Goal: Navigation & Orientation: Understand site structure

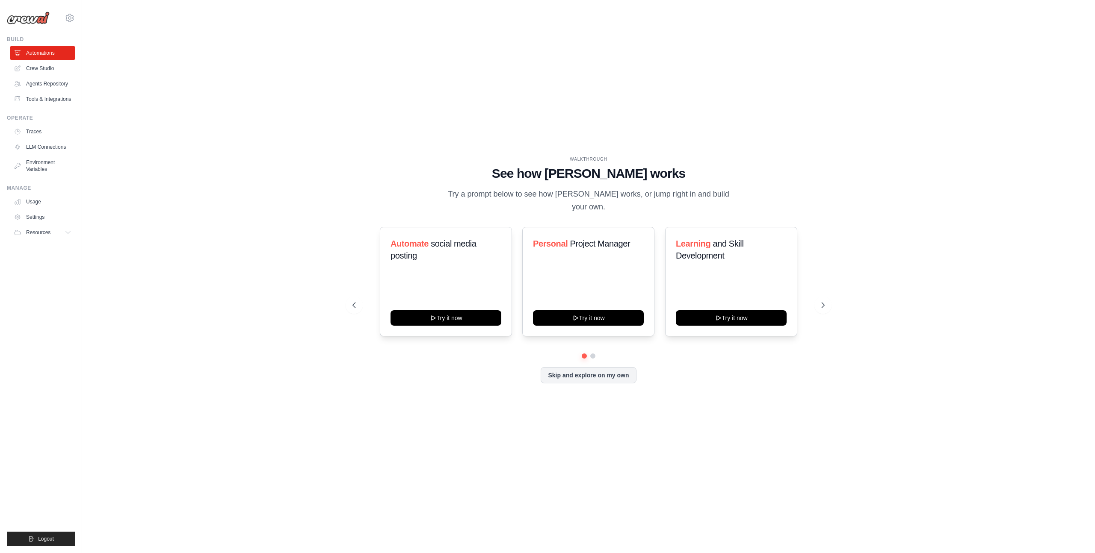
click at [95, 210] on div "WALKTHROUGH See how [PERSON_NAME] works Try a prompt below to see how [PERSON_N…" at bounding box center [588, 277] width 1013 height 536
click at [46, 209] on link "Usage" at bounding box center [43, 202] width 65 height 14
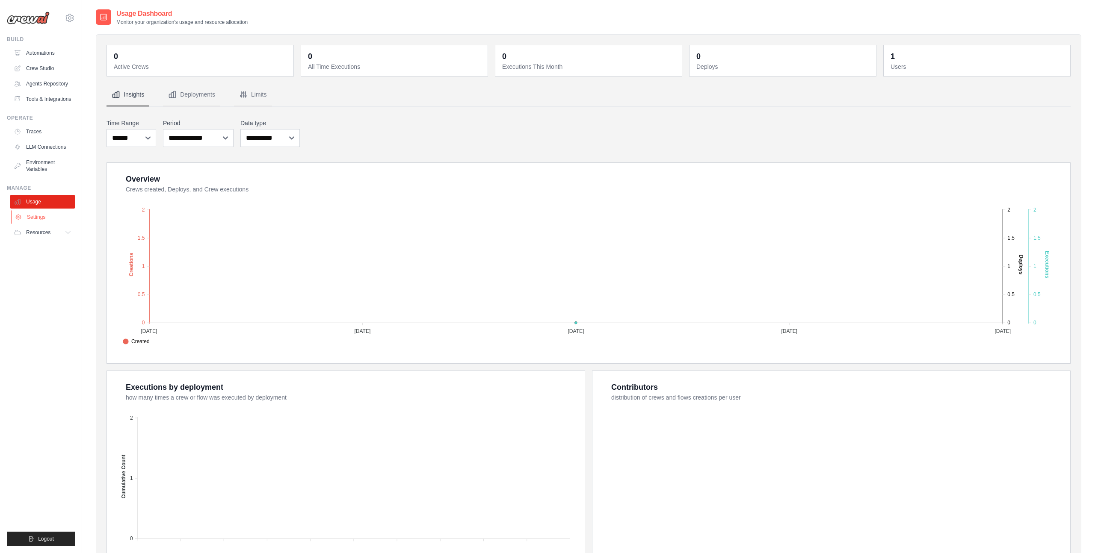
click at [44, 223] on link "Settings" at bounding box center [43, 217] width 65 height 14
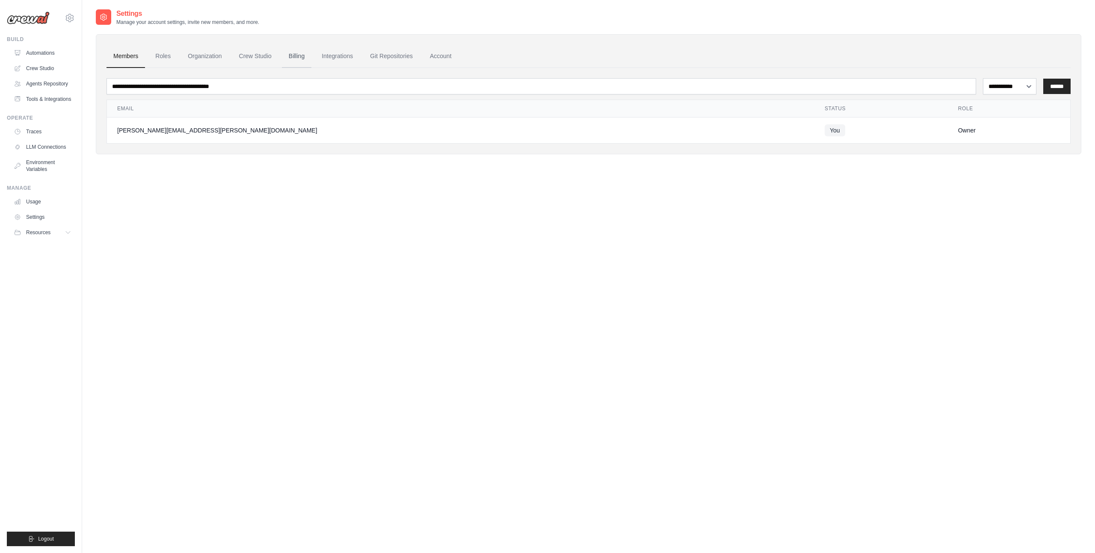
click at [304, 55] on link "Billing" at bounding box center [297, 56] width 30 height 23
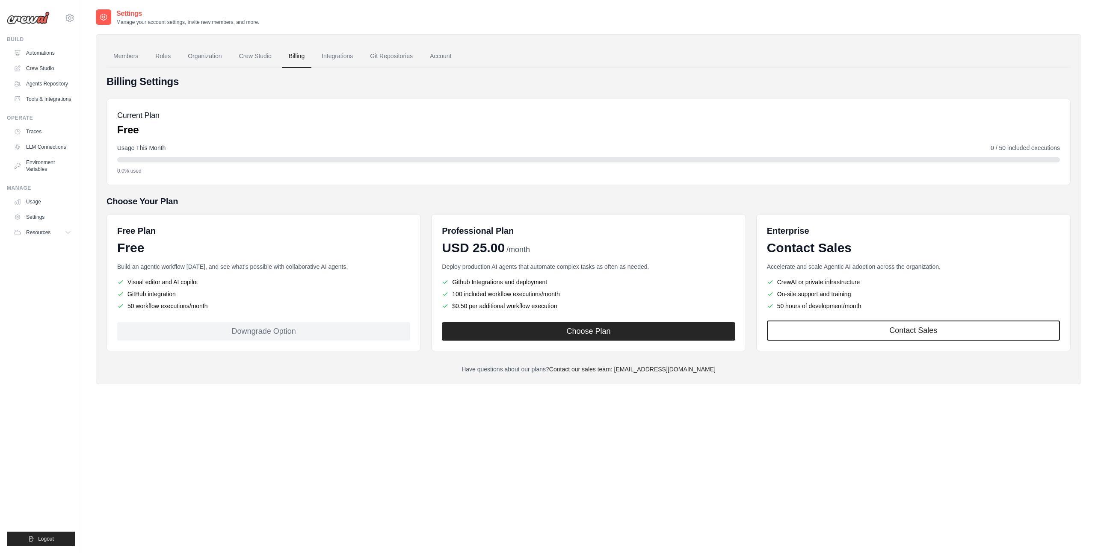
click at [230, 141] on div "Current Plan Free Usage This Month 0 / 50 included executions 0.0% used" at bounding box center [588, 142] width 964 height 86
click at [251, 300] on ul "Visual editor and AI copilot GitHub integration 50 workflow executions/month" at bounding box center [263, 294] width 293 height 33
click at [458, 56] on link "Account" at bounding box center [440, 56] width 35 height 23
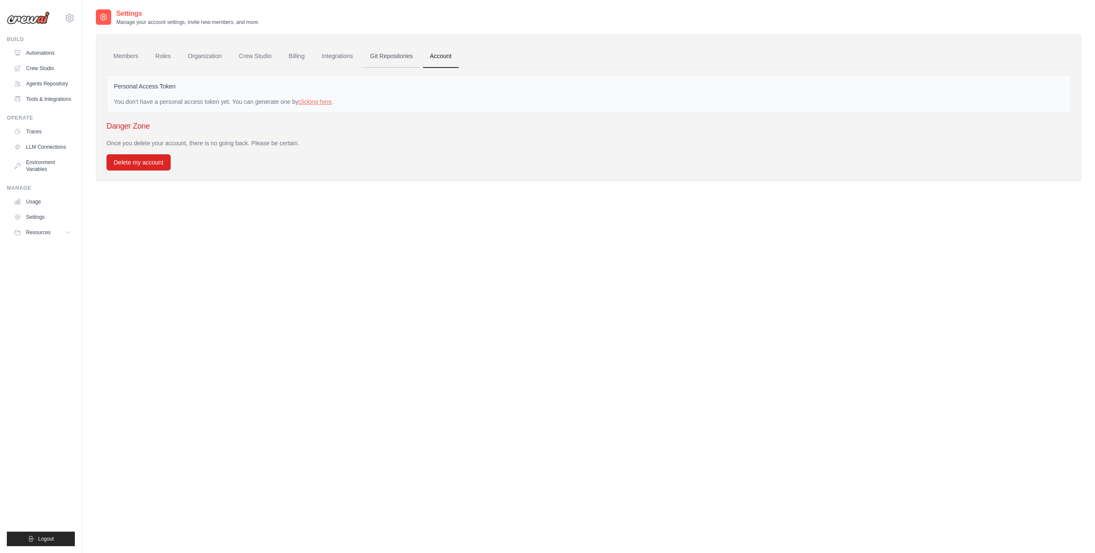
click at [411, 56] on link "Git Repositories" at bounding box center [391, 56] width 56 height 23
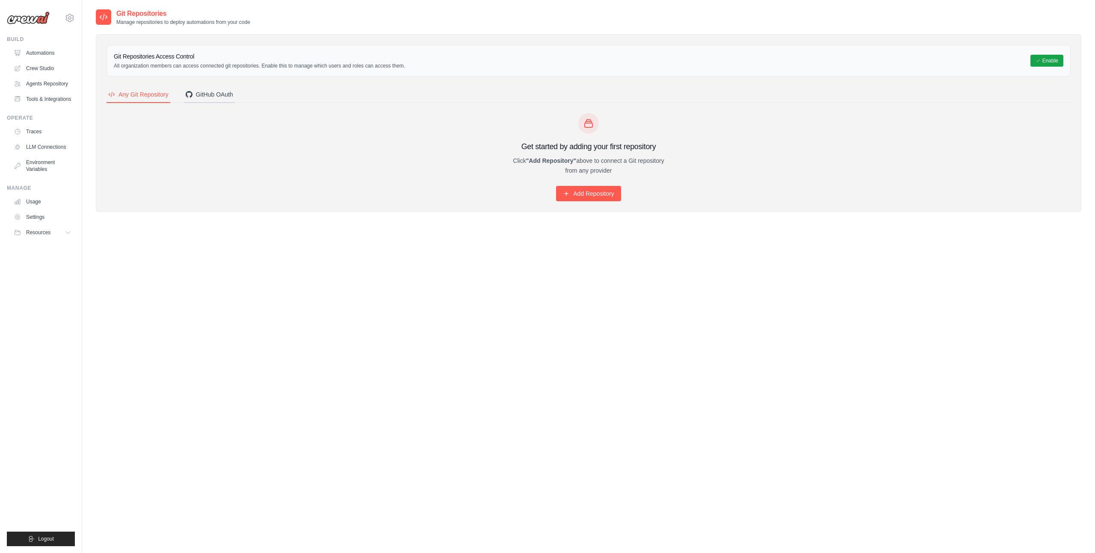
click at [225, 95] on div "GitHub OAuth" at bounding box center [209, 94] width 47 height 9
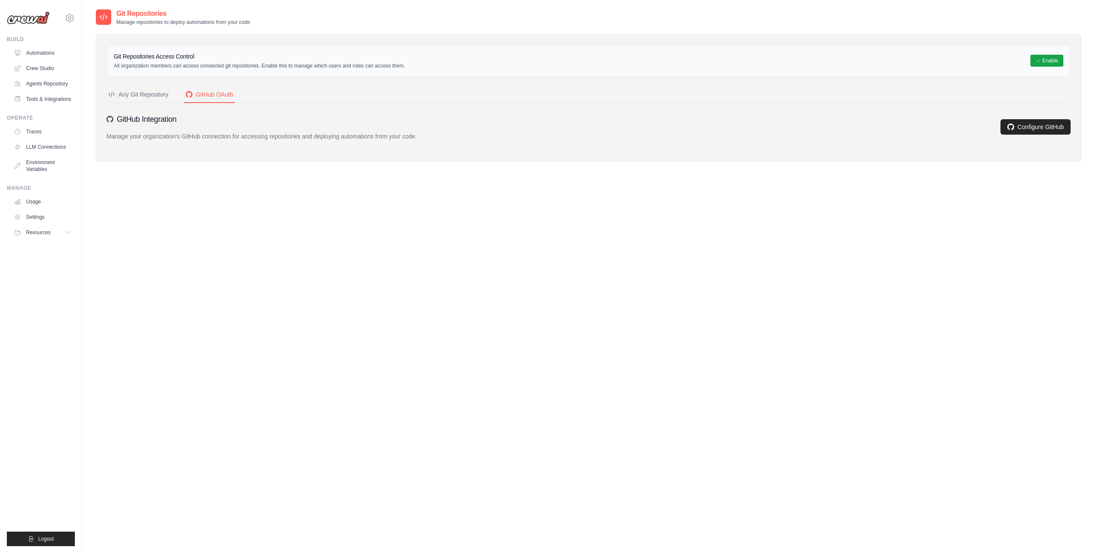
click at [151, 100] on button "Any Git Repository" at bounding box center [138, 95] width 64 height 16
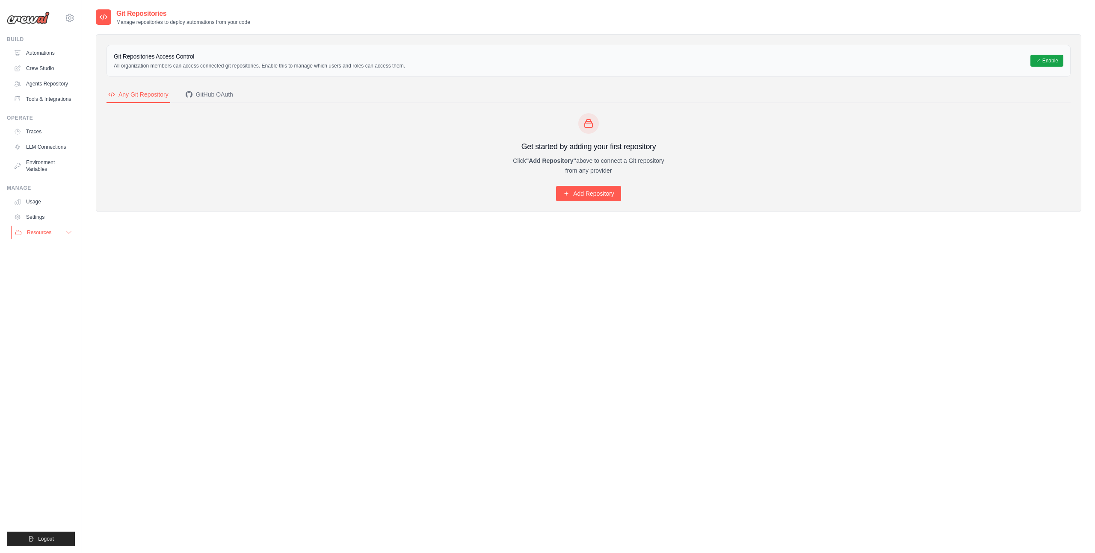
click at [67, 236] on icon at bounding box center [68, 232] width 7 height 7
click at [43, 224] on link "Settings" at bounding box center [43, 217] width 65 height 14
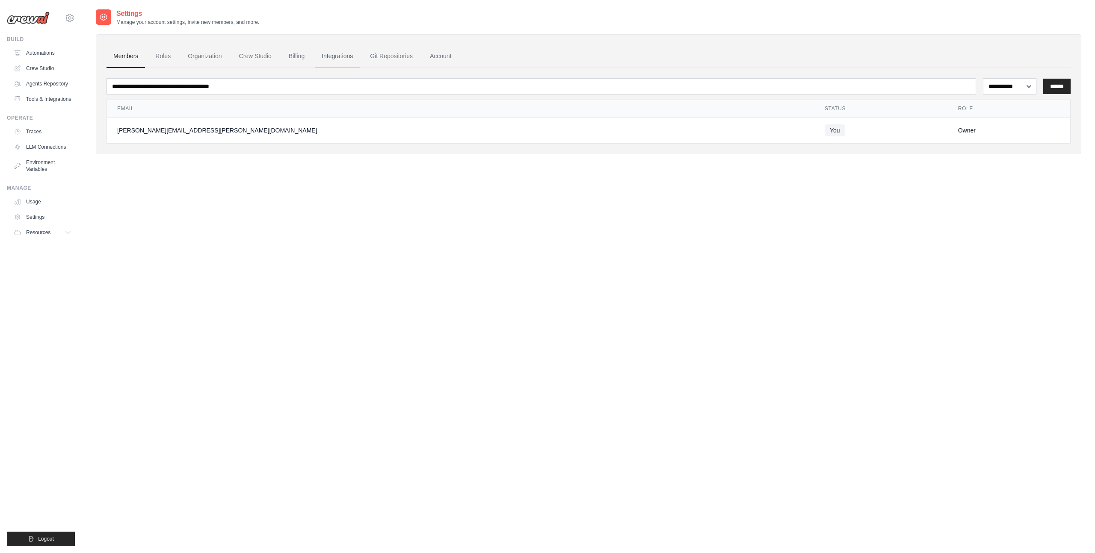
click at [359, 56] on link "Integrations" at bounding box center [337, 56] width 45 height 23
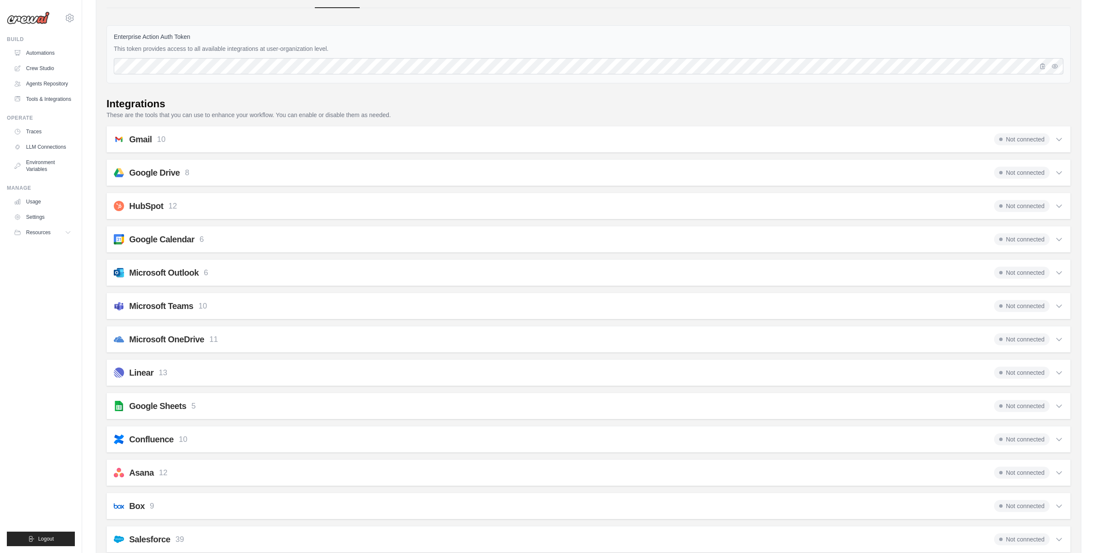
scroll to position [26, 0]
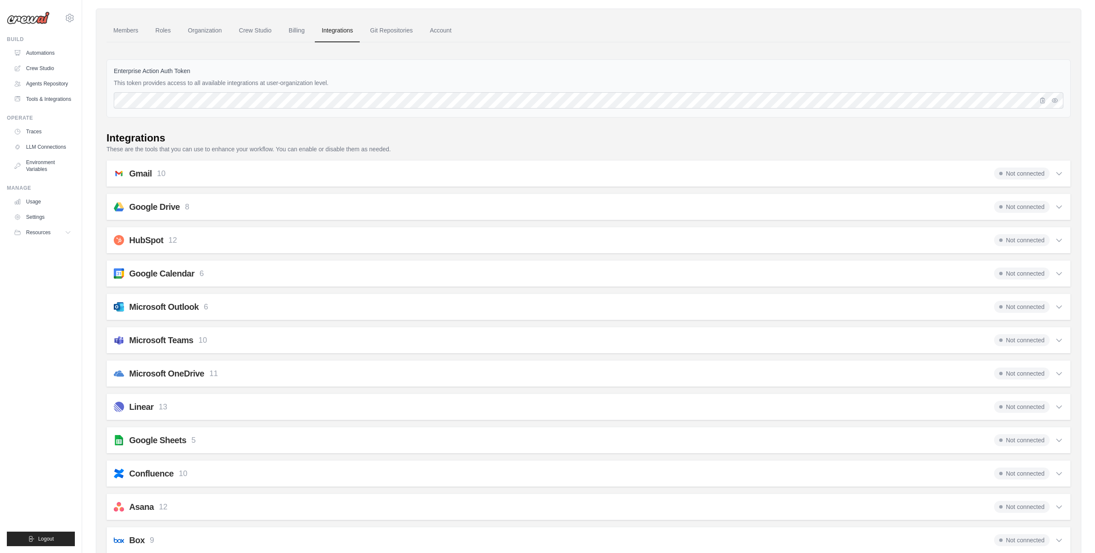
click at [1059, 236] on icon at bounding box center [1059, 240] width 9 height 9
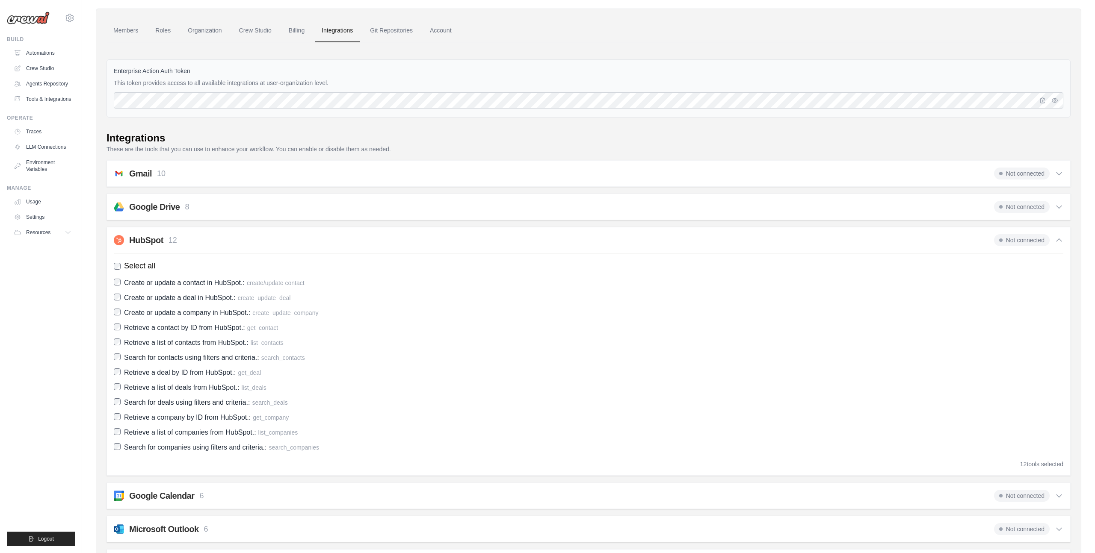
click at [1059, 236] on icon at bounding box center [1059, 240] width 9 height 9
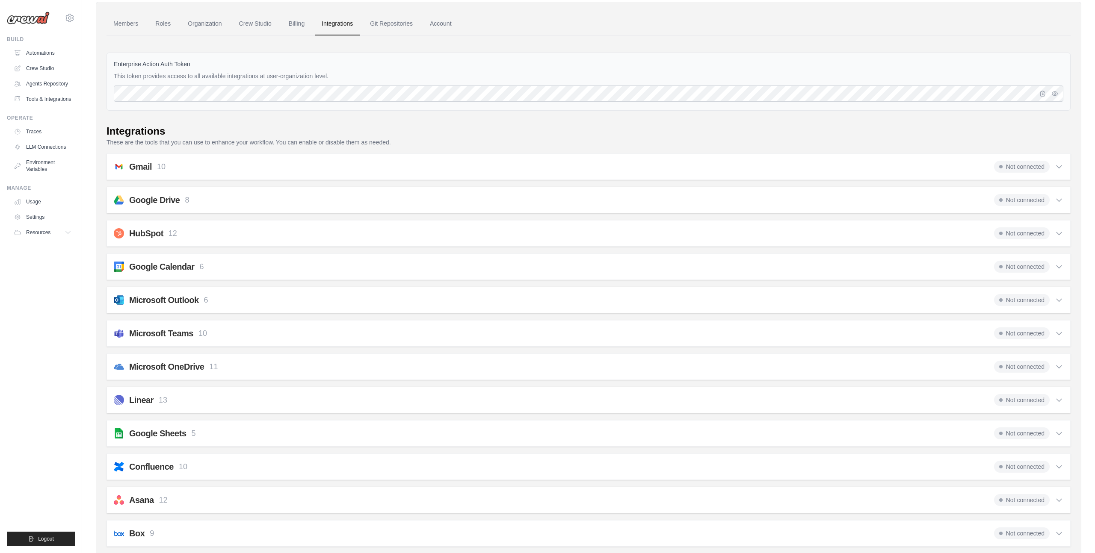
scroll to position [34, 0]
click at [1058, 166] on icon at bounding box center [1059, 165] width 9 height 9
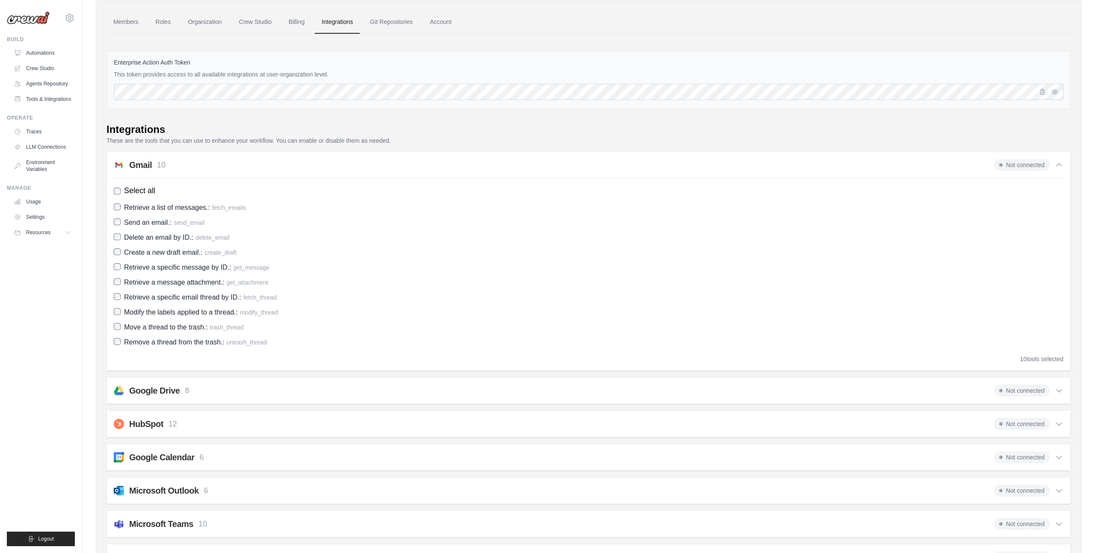
click at [1058, 166] on icon at bounding box center [1059, 165] width 9 height 9
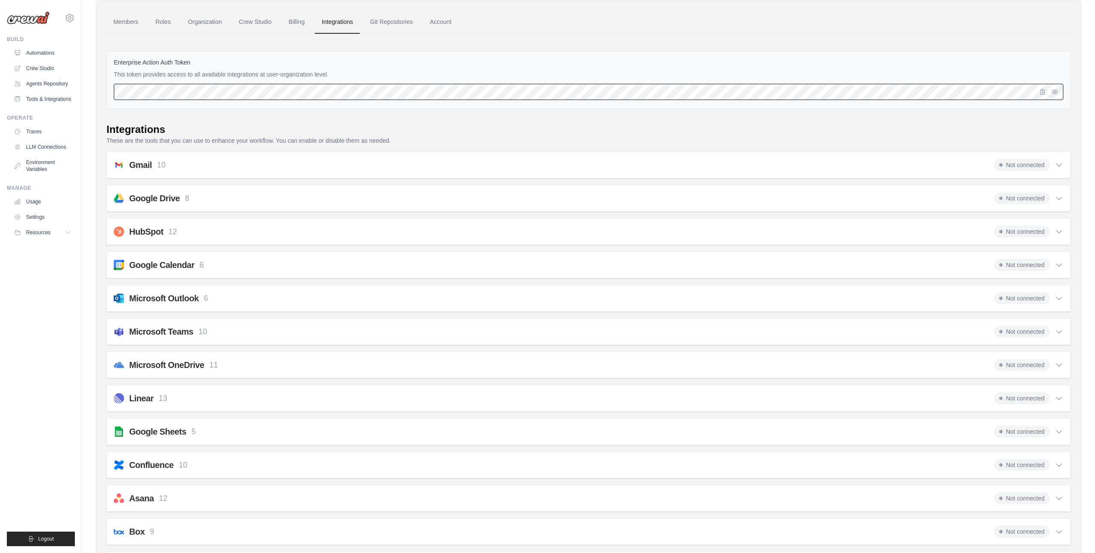
scroll to position [0, 0]
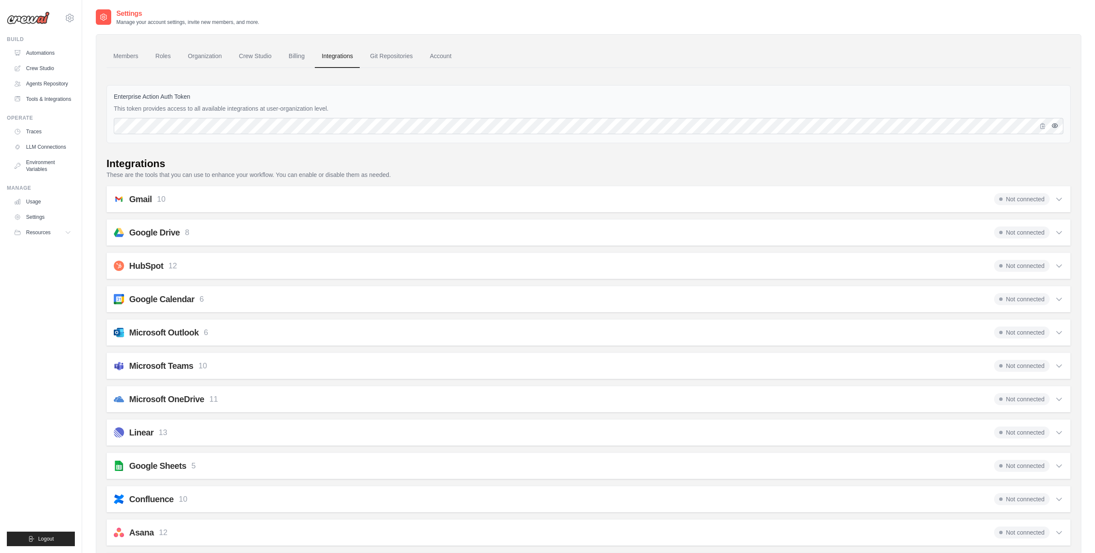
click at [1055, 125] on icon "button" at bounding box center [1055, 126] width 2 height 2
click at [304, 55] on link "Billing" at bounding box center [297, 56] width 30 height 23
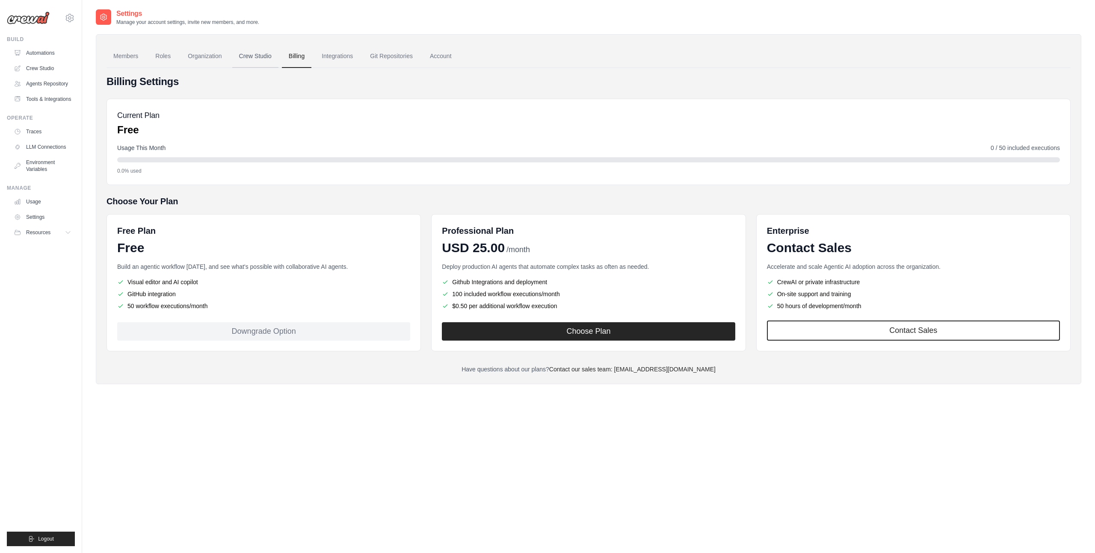
click at [260, 58] on link "Crew Studio" at bounding box center [255, 56] width 46 height 23
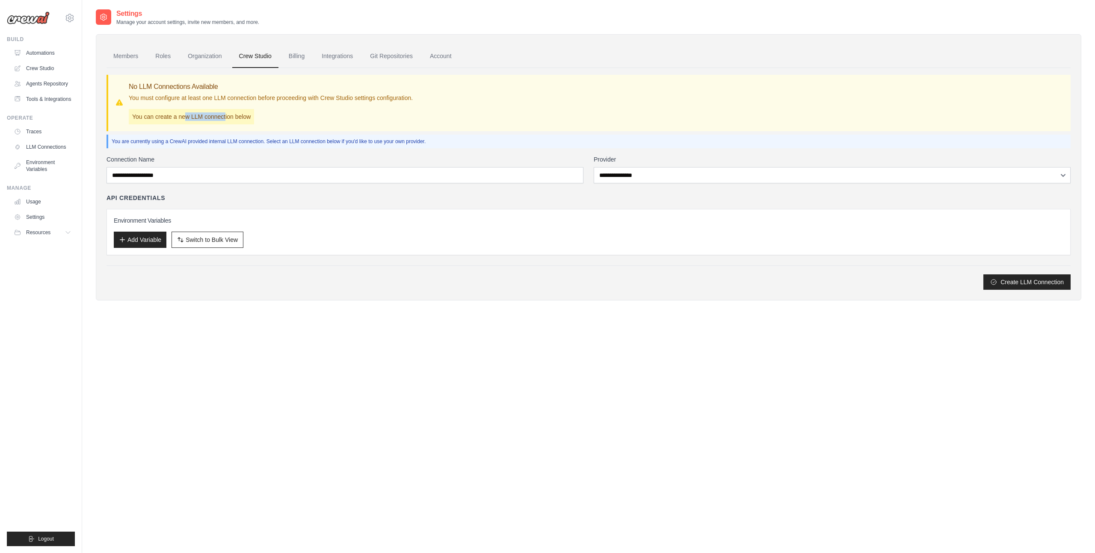
drag, startPoint x: 188, startPoint y: 118, endPoint x: 231, endPoint y: 115, distance: 43.7
click at [231, 115] on p "You can create a new LLM connection below" at bounding box center [191, 116] width 125 height 15
click at [243, 116] on p "You can create a new LLM connection below" at bounding box center [191, 116] width 125 height 15
click at [220, 237] on span "Switch to Bulk View" at bounding box center [212, 239] width 52 height 9
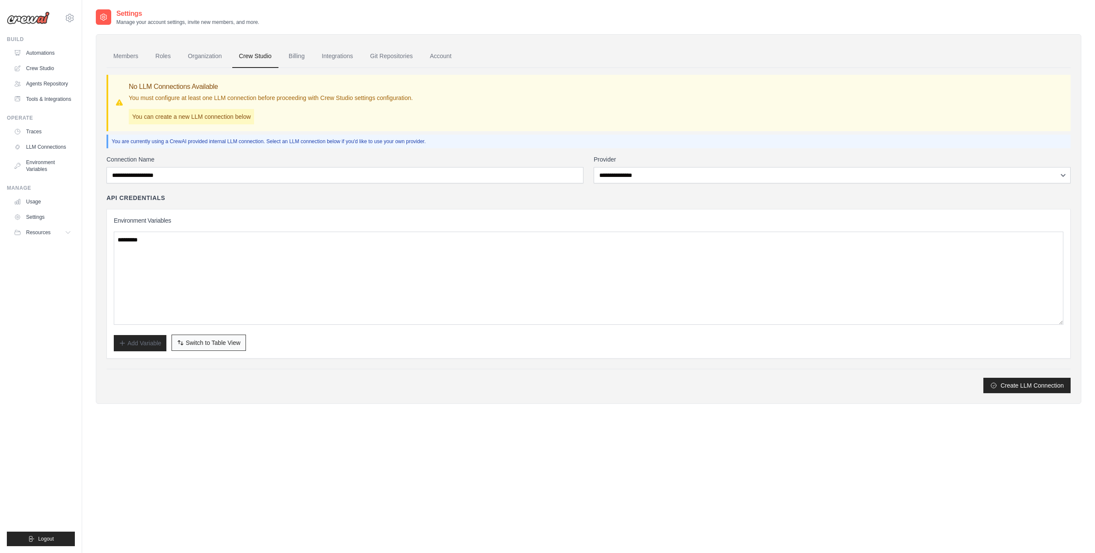
click at [219, 335] on button "Switch to Bulk View Switch to Table View" at bounding box center [208, 343] width 74 height 16
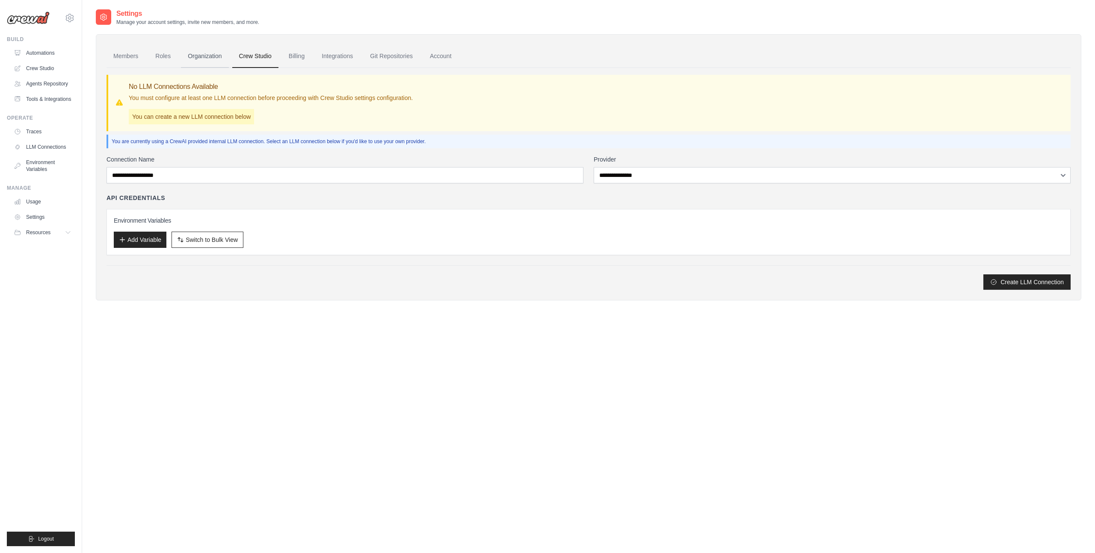
click at [201, 54] on link "Organization" at bounding box center [204, 56] width 47 height 23
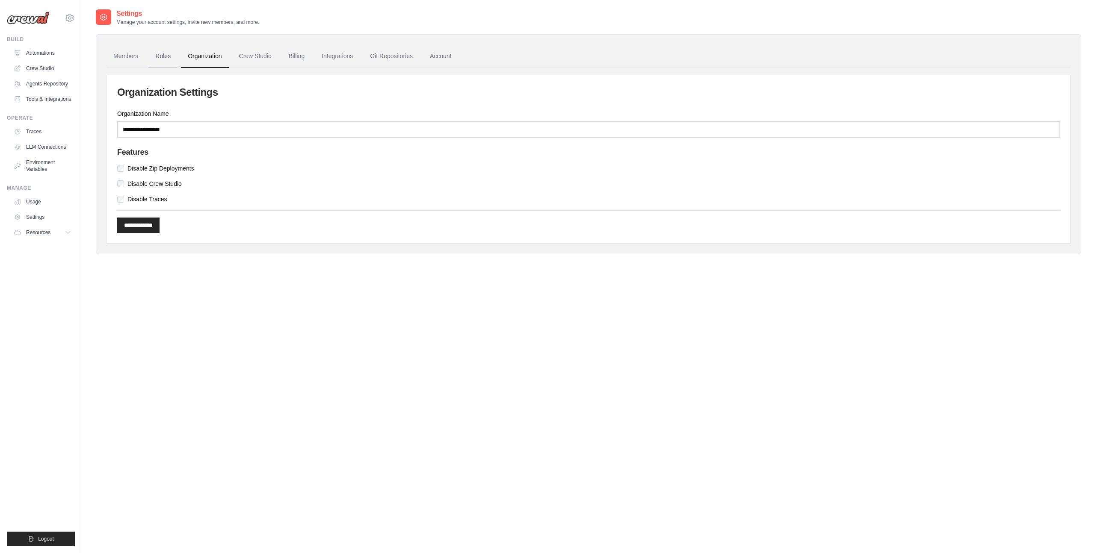
click at [164, 56] on link "Roles" at bounding box center [162, 56] width 29 height 23
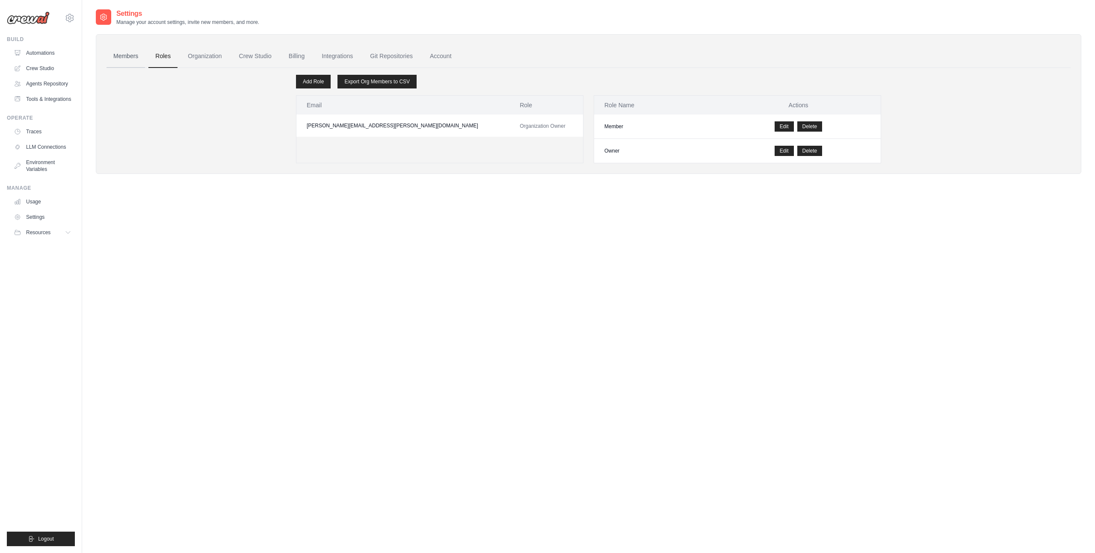
click at [126, 55] on link "Members" at bounding box center [125, 56] width 38 height 23
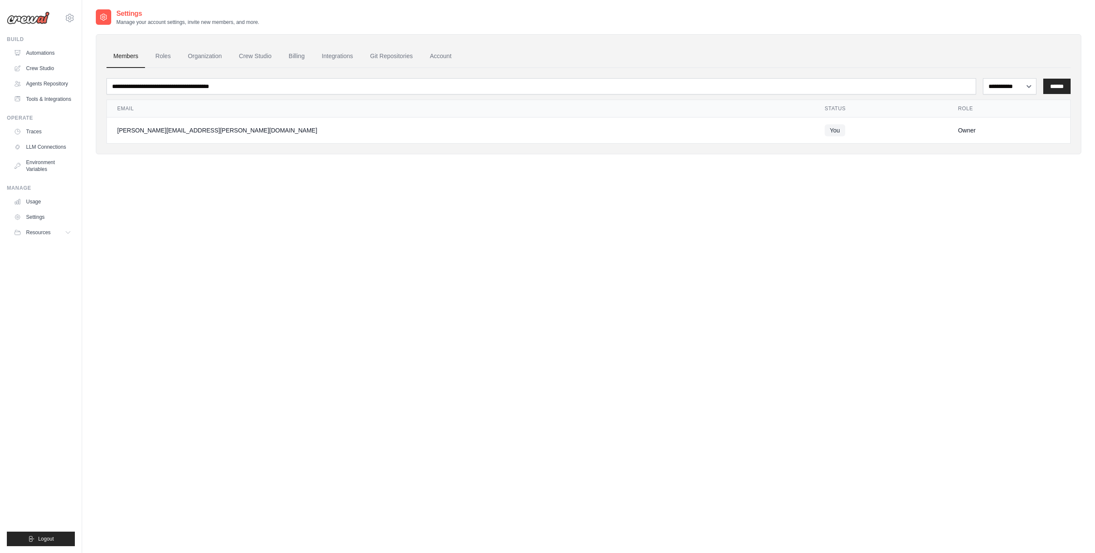
click at [561, 222] on div "**********" at bounding box center [588, 285] width 985 height 553
click at [304, 230] on div "**********" at bounding box center [588, 285] width 985 height 553
click at [420, 225] on div "**********" at bounding box center [588, 285] width 985 height 553
click at [47, 53] on link "Automations" at bounding box center [43, 53] width 65 height 14
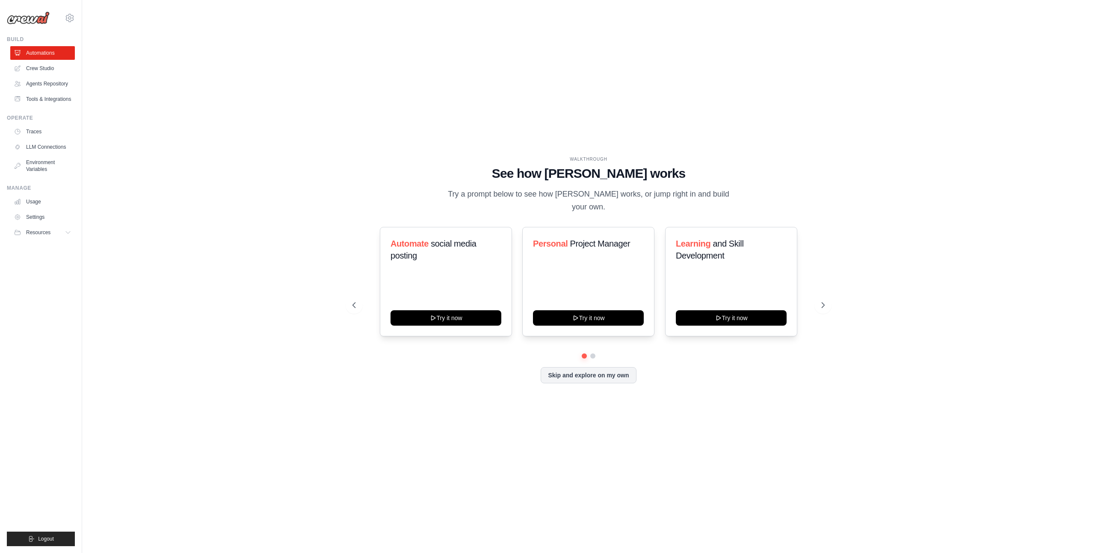
click at [177, 227] on div "WALKTHROUGH See how CrewAI works Try a prompt below to see how CrewAI works, or…" at bounding box center [588, 277] width 985 height 536
click at [589, 377] on button "Skip and explore on my own" at bounding box center [588, 375] width 95 height 16
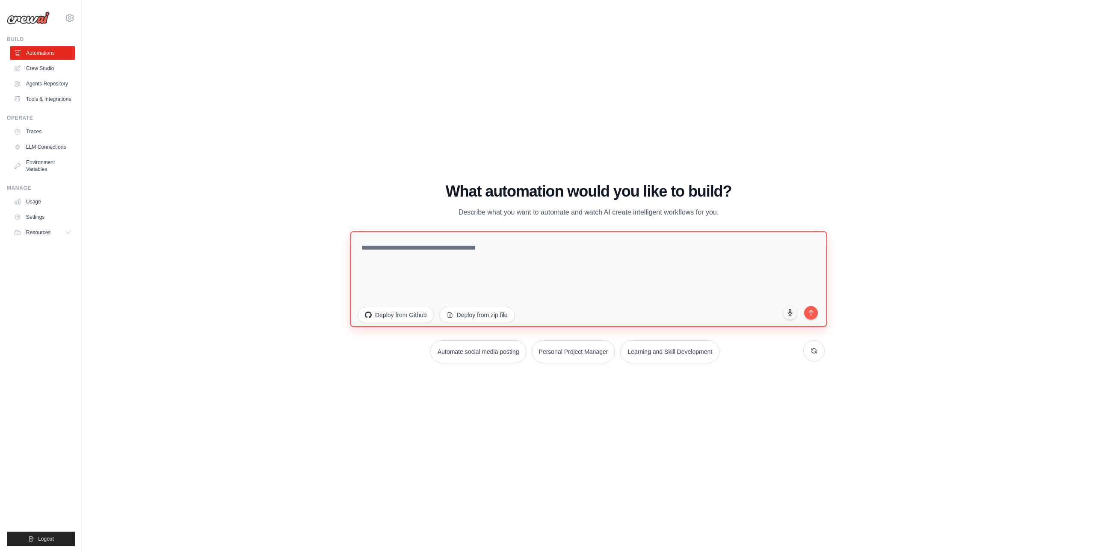
click at [592, 254] on textarea at bounding box center [588, 279] width 477 height 96
click at [483, 254] on textarea "To enrich screen reader interactions, please activate Accessibility in Grammarl…" at bounding box center [588, 279] width 477 height 96
click at [527, 247] on textarea "**********" at bounding box center [588, 279] width 477 height 96
click at [597, 248] on textarea "**********" at bounding box center [588, 279] width 477 height 96
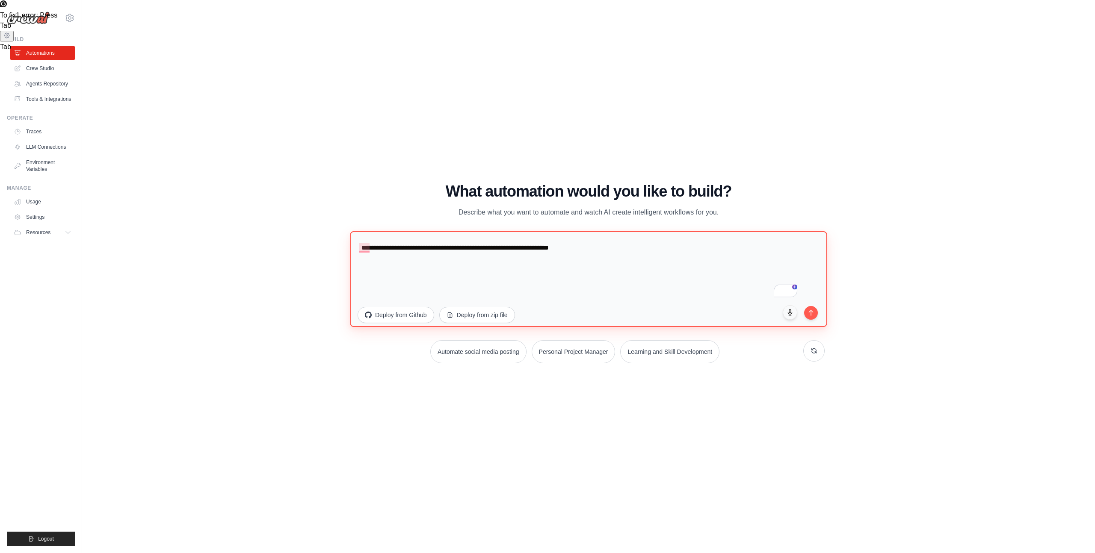
click at [601, 246] on textarea "**********" at bounding box center [588, 279] width 477 height 96
type textarea "**********"
click at [812, 311] on icon "submit" at bounding box center [810, 310] width 7 height 7
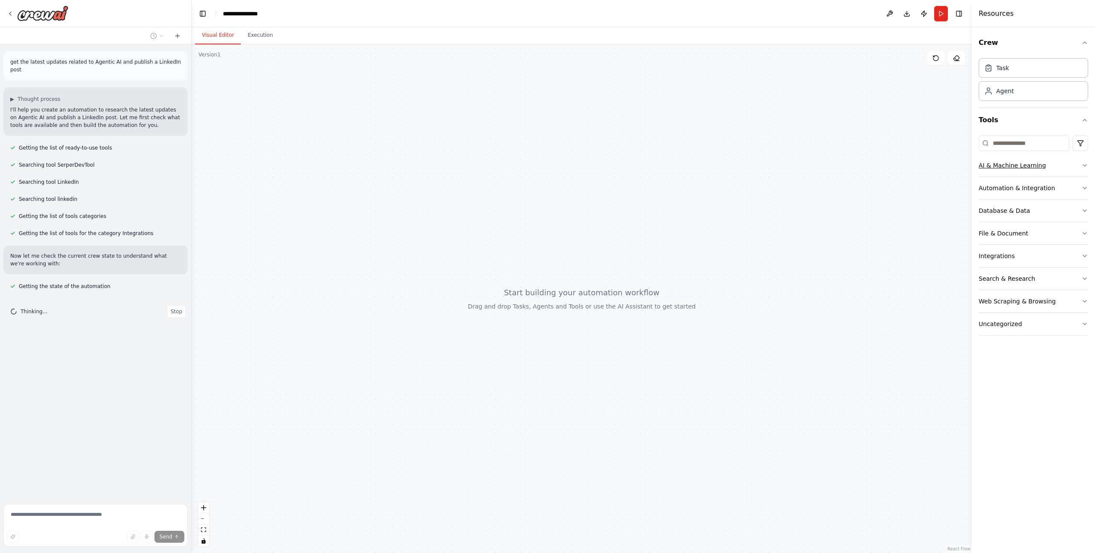
click at [1085, 164] on icon "button" at bounding box center [1084, 165] width 7 height 7
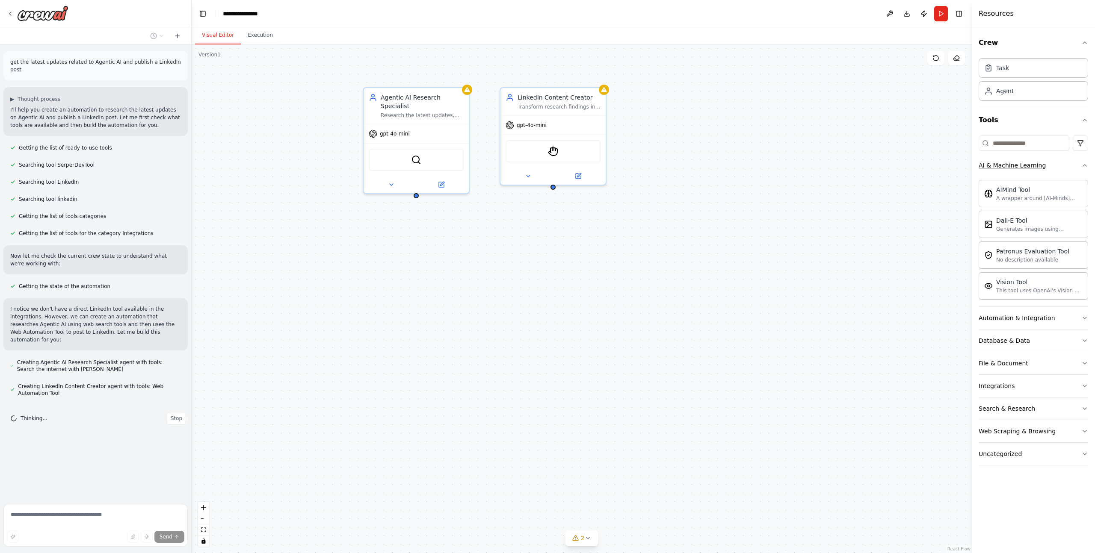
click at [1085, 164] on icon "button" at bounding box center [1084, 165] width 7 height 7
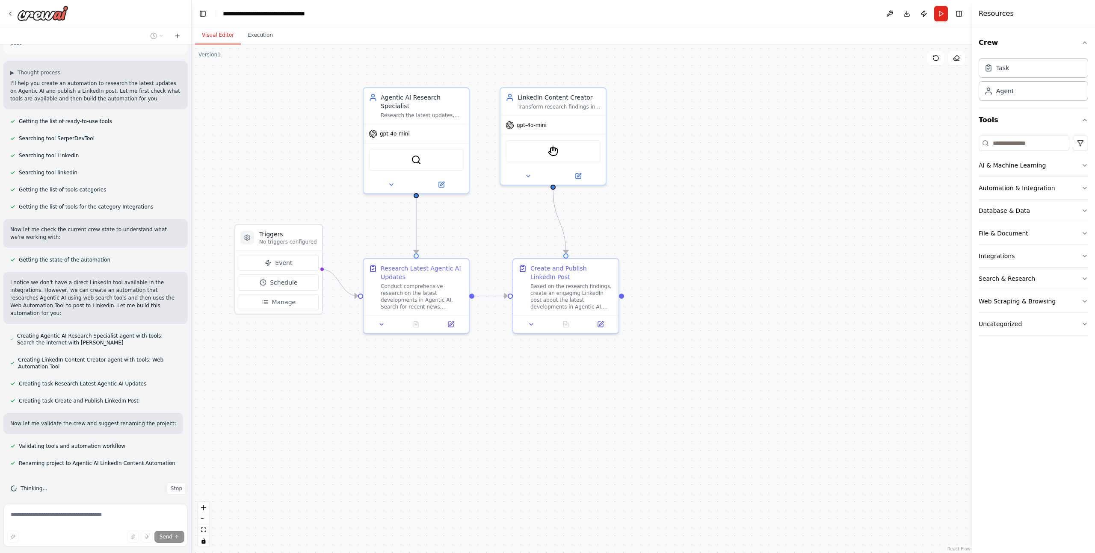
scroll to position [47, 0]
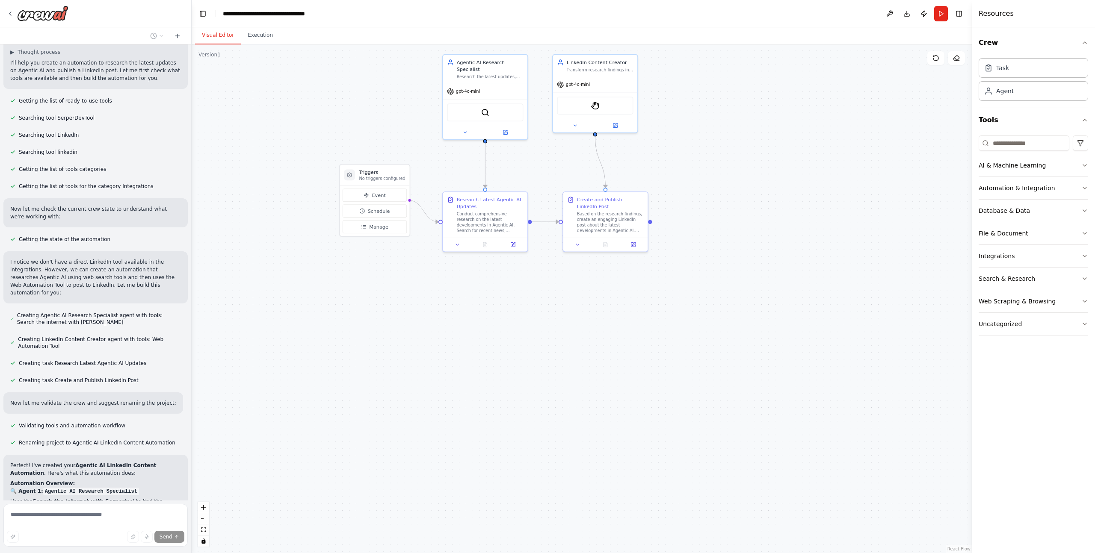
drag, startPoint x: 303, startPoint y: 362, endPoint x: 395, endPoint y: 273, distance: 127.9
click at [395, 273] on div ".deletable-edge-delete-btn { width: 20px; height: 20px; border: 0px solid #ffff…" at bounding box center [582, 298] width 780 height 509
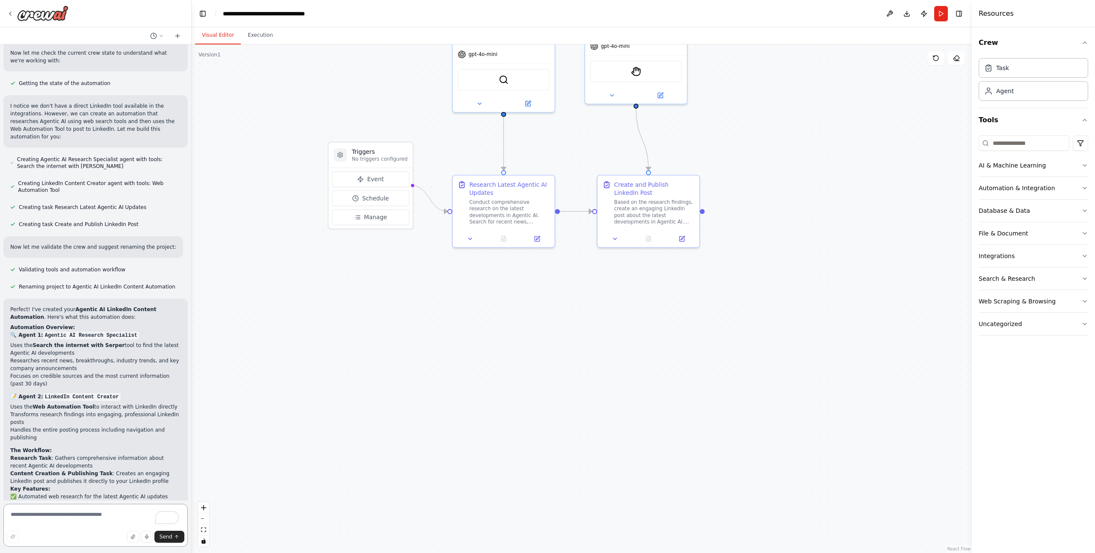
scroll to position [391, 0]
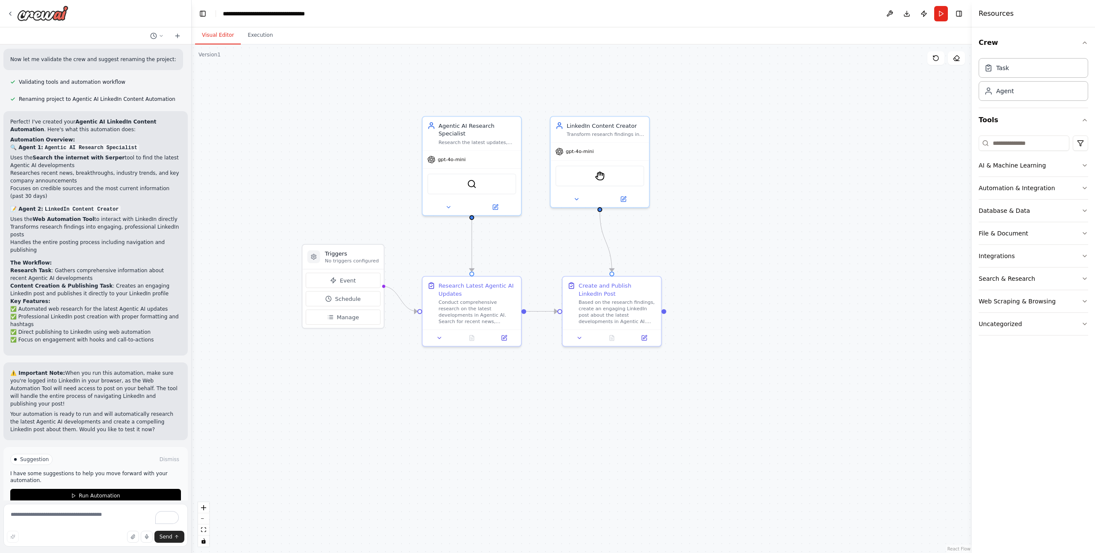
drag, startPoint x: 433, startPoint y: 265, endPoint x: 410, endPoint y: 374, distance: 111.1
click at [410, 374] on div ".deletable-edge-delete-btn { width: 20px; height: 20px; border: 0px solid #ffff…" at bounding box center [582, 298] width 780 height 509
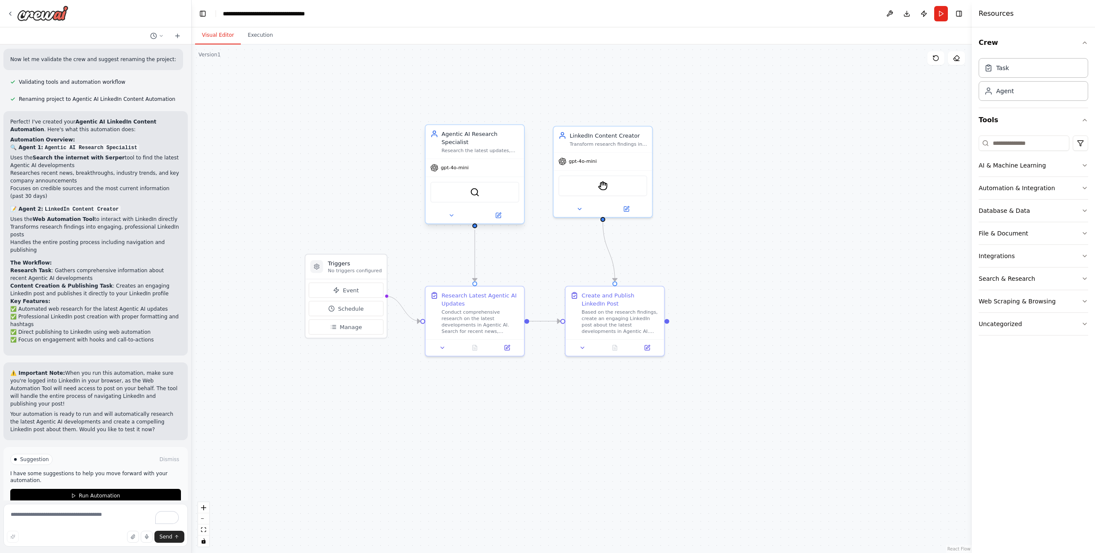
click at [486, 153] on div "Research the latest updates, trends, and developments in Agentic AI technology,…" at bounding box center [480, 151] width 78 height 6
click at [482, 152] on div "Research the latest updates, trends, and developments in Agentic AI technology,…" at bounding box center [480, 151] width 78 height 6
click at [470, 316] on div "Conduct comprehensive research on the latest developments in Agentic AI. Search…" at bounding box center [480, 320] width 78 height 26
click at [475, 316] on div "Conduct comprehensive research on the latest developments in Agentic AI. Search…" at bounding box center [480, 320] width 78 height 26
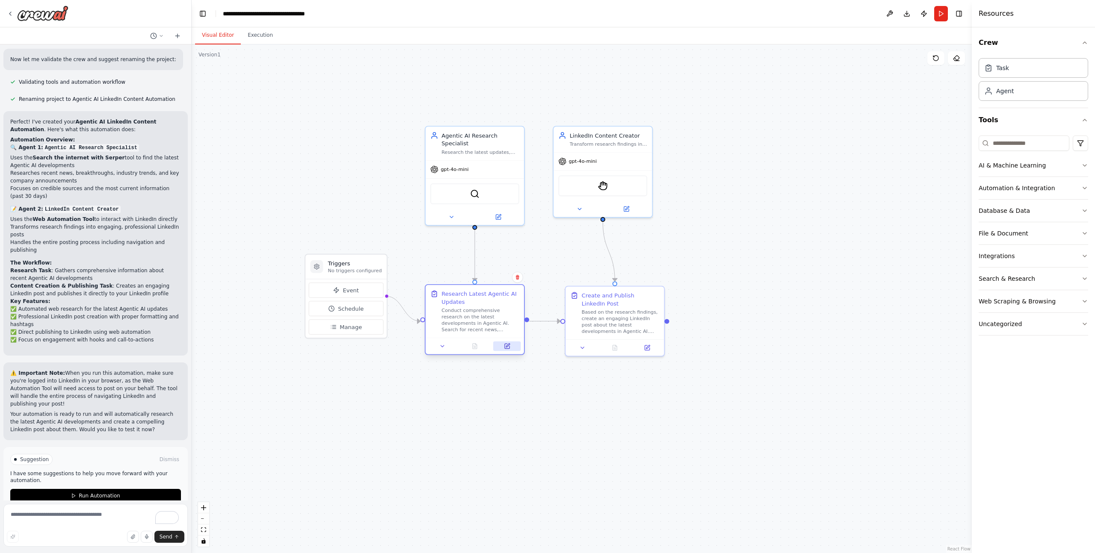
click at [506, 351] on button at bounding box center [506, 346] width 27 height 9
click at [507, 159] on div "gpt-4o-mini" at bounding box center [475, 168] width 98 height 18
click at [497, 216] on icon at bounding box center [499, 215] width 4 height 4
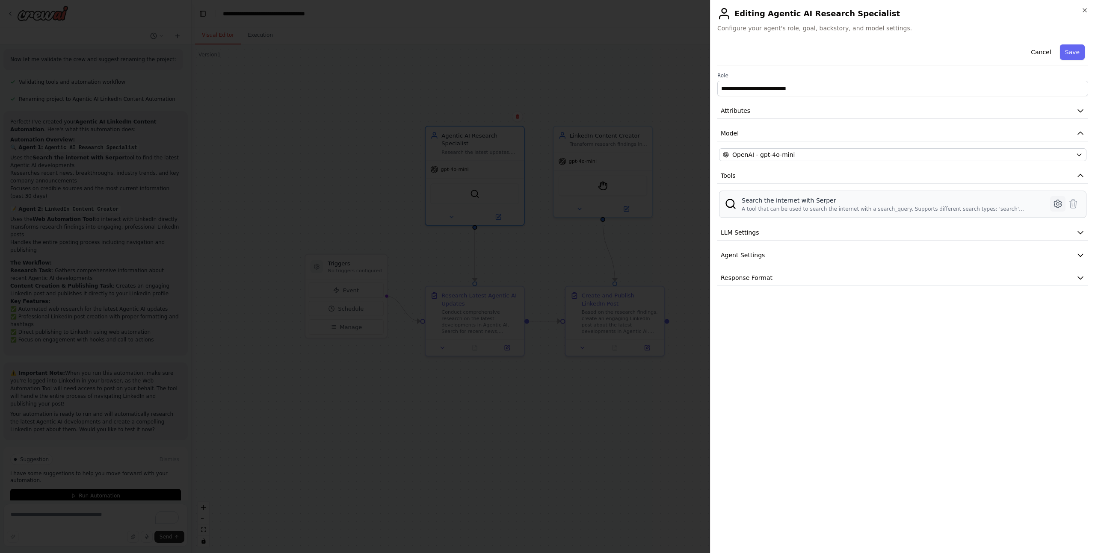
click at [1056, 204] on icon at bounding box center [1057, 204] width 3 height 3
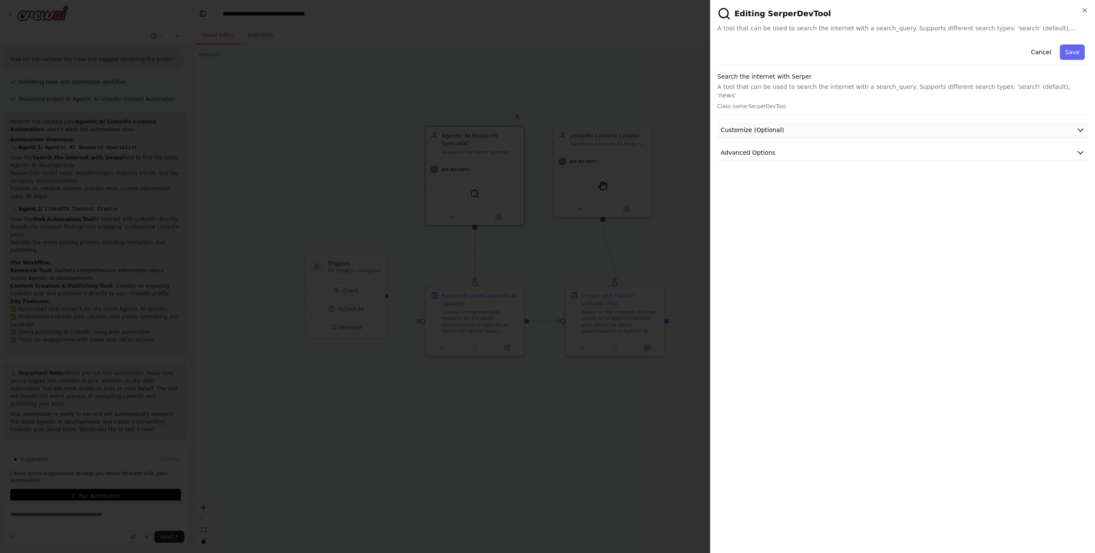
click at [1080, 129] on icon "button" at bounding box center [1080, 130] width 5 height 3
click at [1080, 126] on icon "button" at bounding box center [1080, 130] width 9 height 9
click at [1046, 55] on button "Cancel" at bounding box center [1041, 51] width 30 height 15
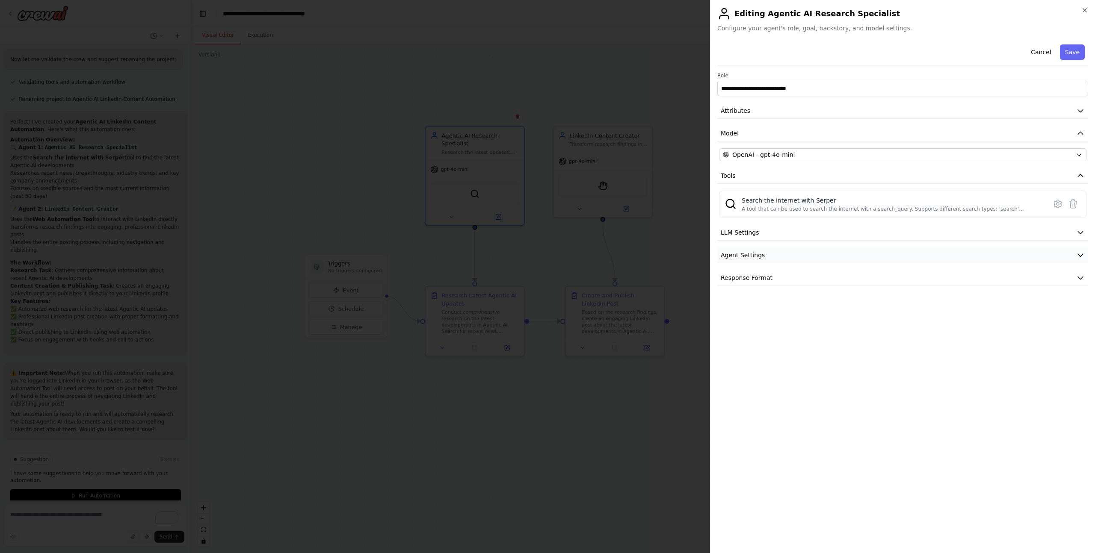
click at [1081, 256] on icon "button" at bounding box center [1080, 255] width 9 height 9
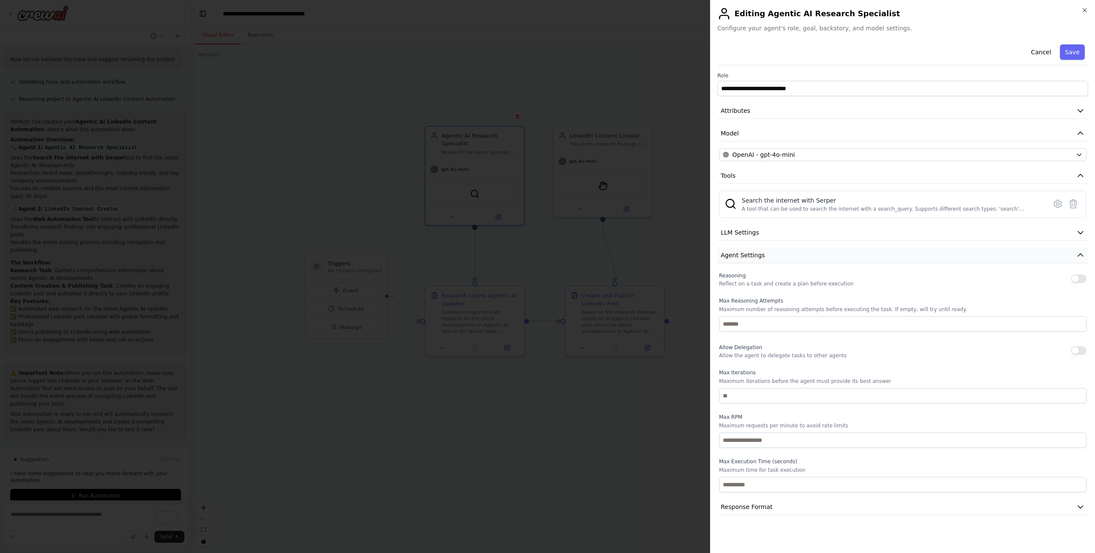
click at [1081, 256] on icon "button" at bounding box center [1080, 255] width 9 height 9
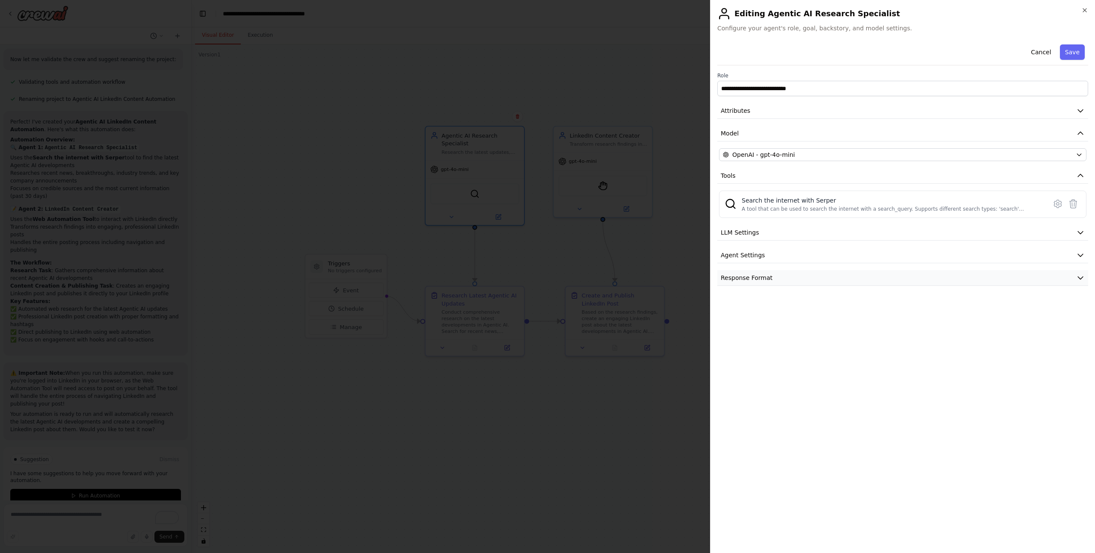
click at [1081, 276] on icon "button" at bounding box center [1080, 278] width 9 height 9
click at [1081, 275] on icon "button" at bounding box center [1080, 278] width 9 height 9
click at [1046, 56] on button "Cancel" at bounding box center [1041, 51] width 30 height 15
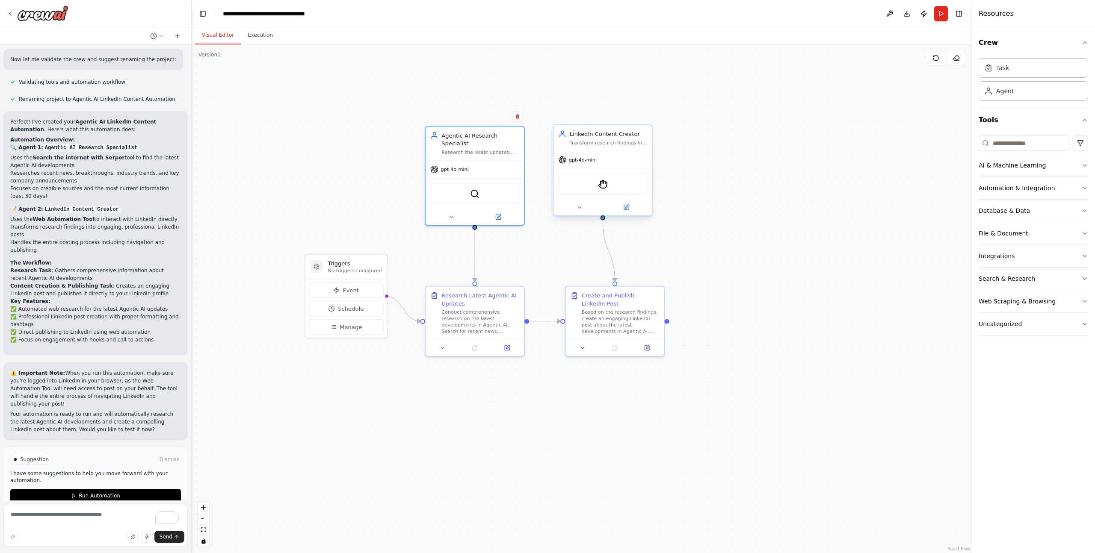
click at [621, 153] on div "gpt-4o-mini" at bounding box center [602, 160] width 98 height 18
click at [626, 209] on icon at bounding box center [626, 207] width 5 height 5
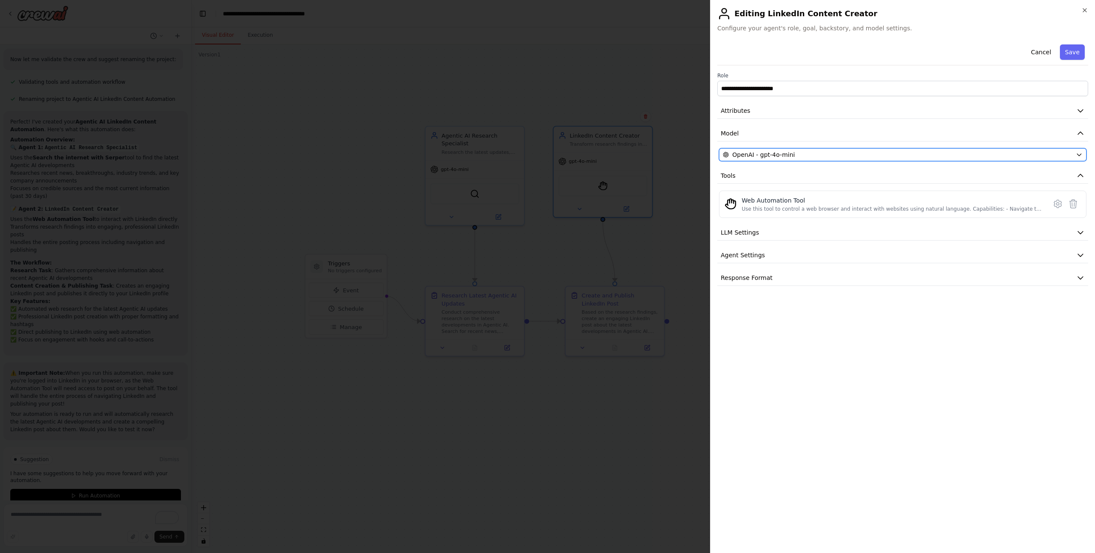
click at [1078, 154] on icon "button" at bounding box center [1079, 154] width 7 height 7
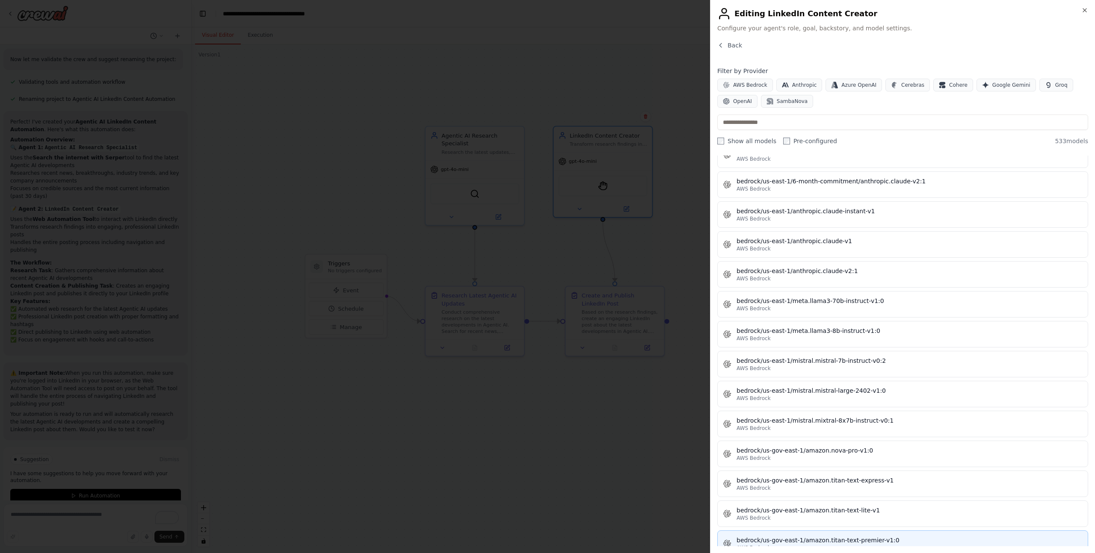
scroll to position [2470, 0]
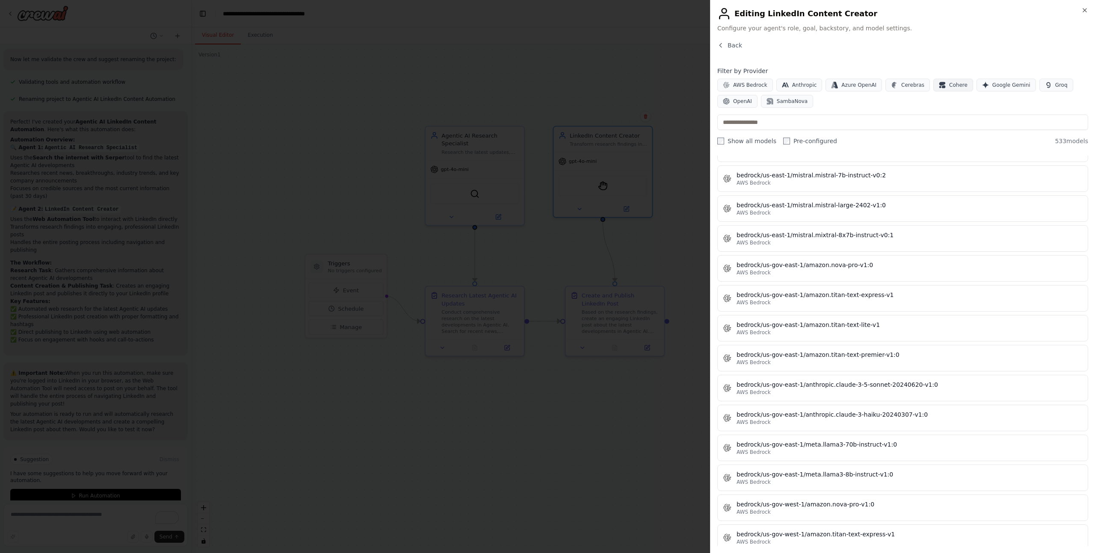
click at [952, 86] on span "Cohere" at bounding box center [958, 85] width 18 height 7
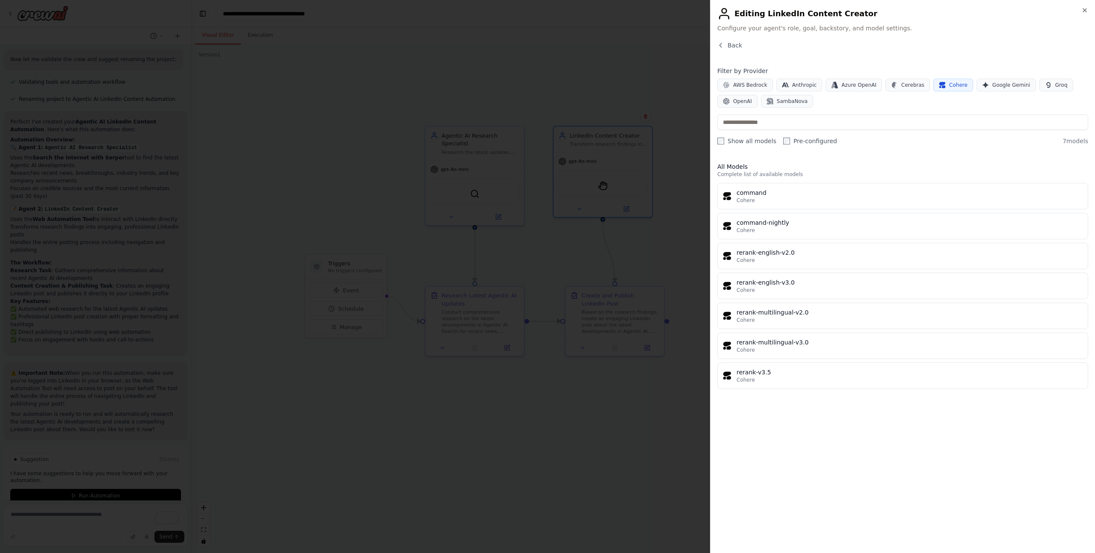
scroll to position [0, 0]
click at [721, 43] on icon "button" at bounding box center [720, 45] width 7 height 7
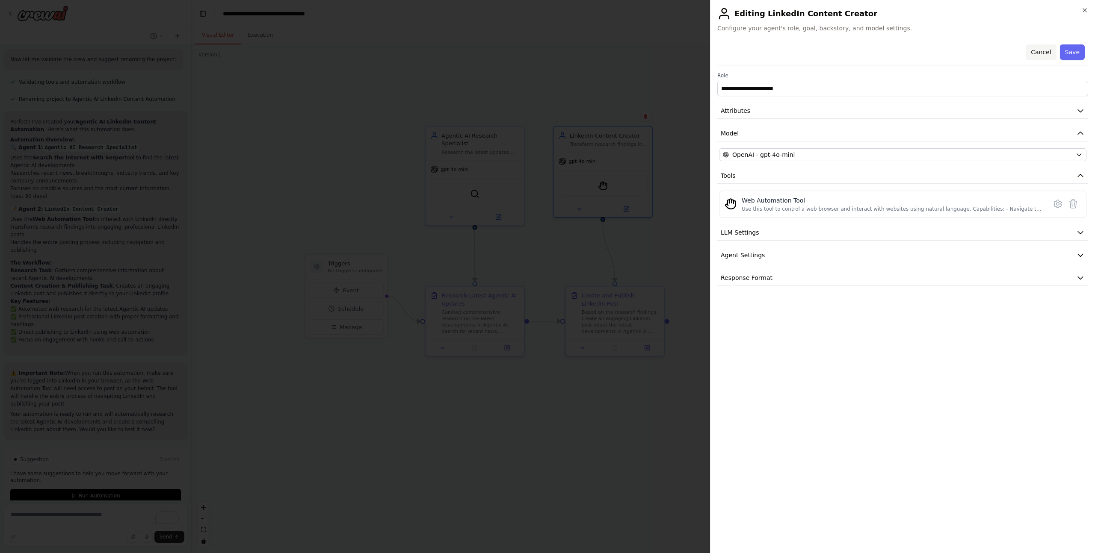
click at [1037, 48] on button "Cancel" at bounding box center [1041, 51] width 30 height 15
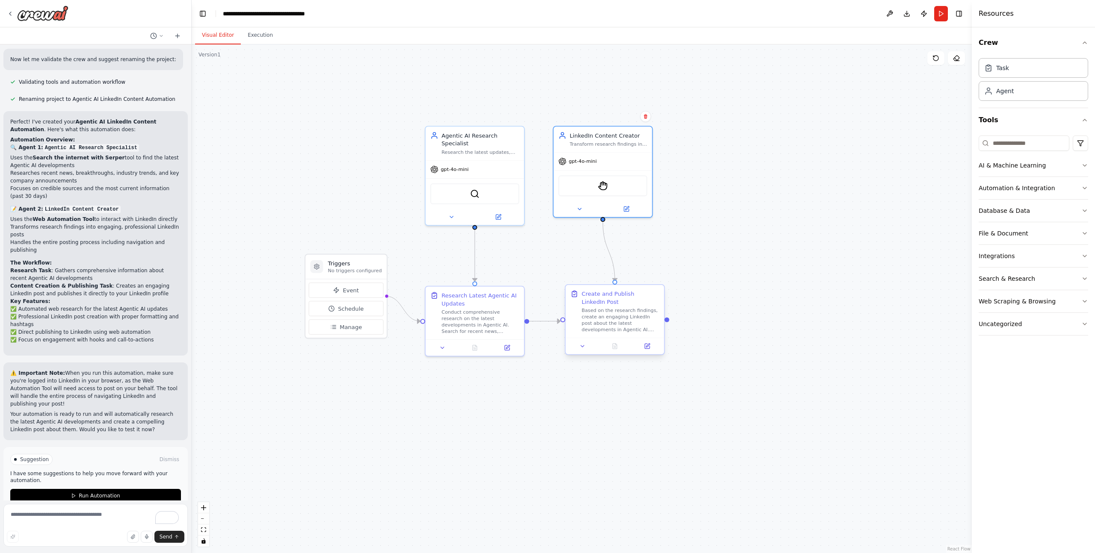
click at [614, 309] on div "Based on the research findings, create an engaging LinkedIn post about the late…" at bounding box center [621, 320] width 78 height 26
click at [648, 347] on icon at bounding box center [646, 346] width 5 height 5
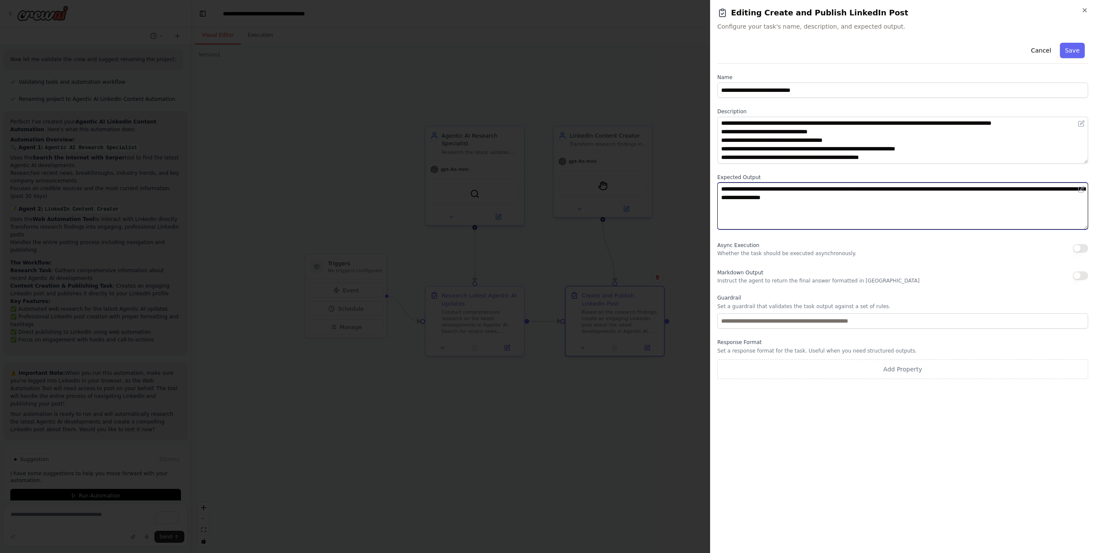
click at [922, 201] on textarea "**********" at bounding box center [902, 206] width 371 height 47
click at [1037, 54] on button "Cancel" at bounding box center [1041, 50] width 30 height 15
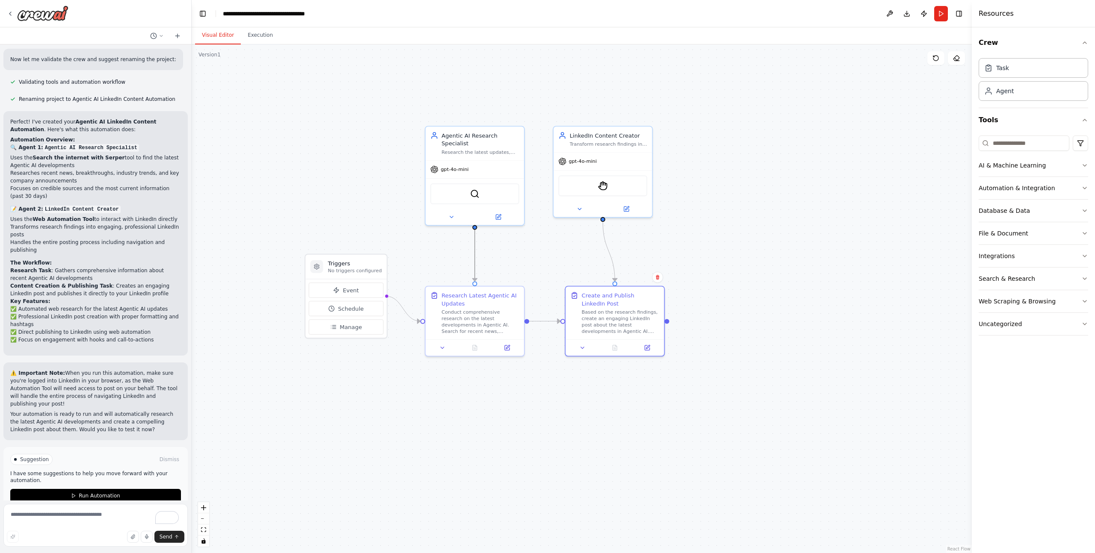
click at [475, 254] on icon "Edge from dd6f58f3-0988-46b1-b115-26e6696e92ac to 17fa86bc-e1b8-40fa-a85f-b95c9…" at bounding box center [475, 256] width 0 height 52
drag, startPoint x: 474, startPoint y: 281, endPoint x: 609, endPoint y: 286, distance: 135.2
click at [609, 286] on div "Triggers No triggers configured Event Schedule Manage Agentic AI Research Speci…" at bounding box center [630, 324] width 730 height 476
drag, startPoint x: 473, startPoint y: 283, endPoint x: 532, endPoint y: 269, distance: 60.6
click at [532, 269] on div ".deletable-edge-delete-btn { width: 20px; height: 20px; border: 0px solid #ffff…" at bounding box center [582, 298] width 780 height 509
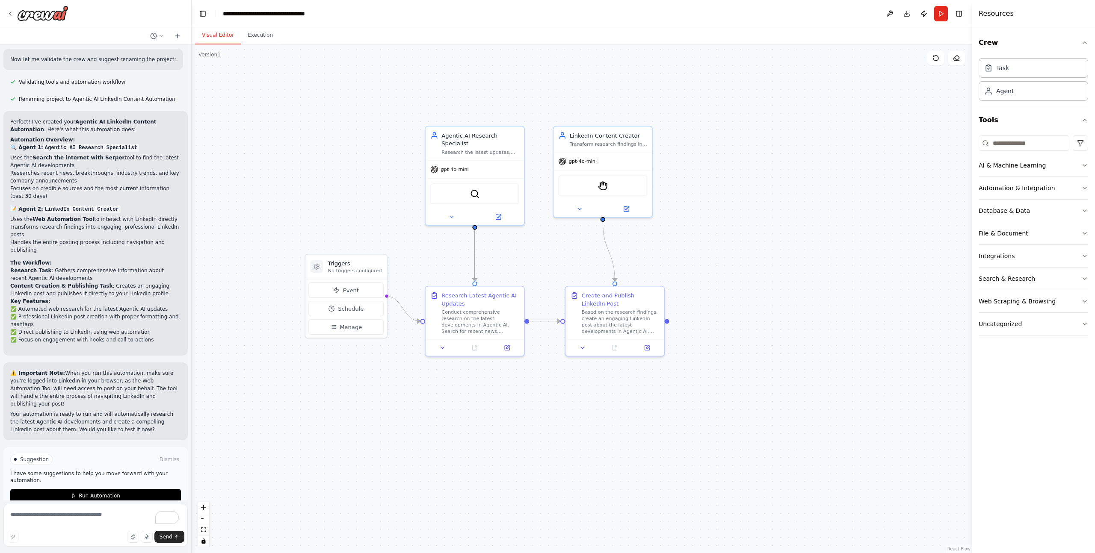
click at [475, 271] on icon "Edge from dd6f58f3-0988-46b1-b115-26e6696e92ac to 17fa86bc-e1b8-40fa-a85f-b95c9…" at bounding box center [475, 256] width 0 height 52
click at [476, 255] on icon at bounding box center [475, 255] width 6 height 7
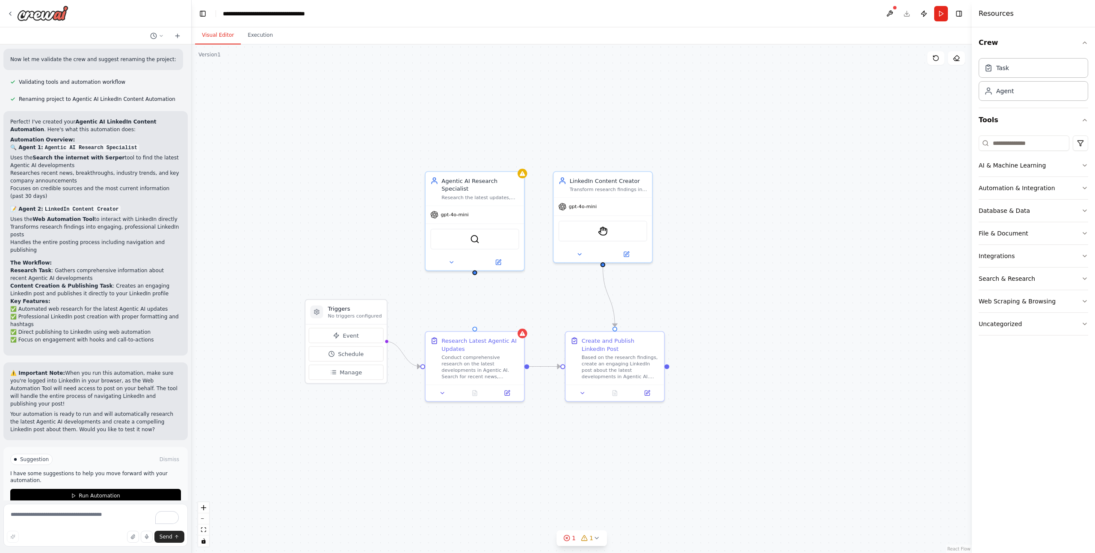
drag, startPoint x: 476, startPoint y: 229, endPoint x: 476, endPoint y: 274, distance: 44.9
click at [476, 274] on div ".deletable-edge-delete-btn { width: 20px; height: 20px; border: 0px solid #ffff…" at bounding box center [582, 298] width 780 height 509
drag, startPoint x: 475, startPoint y: 273, endPoint x: 474, endPoint y: 325, distance: 52.2
click at [474, 325] on div ".deletable-edge-delete-btn { width: 20px; height: 20px; border: 0px solid #ffff…" at bounding box center [582, 298] width 780 height 509
drag, startPoint x: 476, startPoint y: 325, endPoint x: 612, endPoint y: 328, distance: 136.0
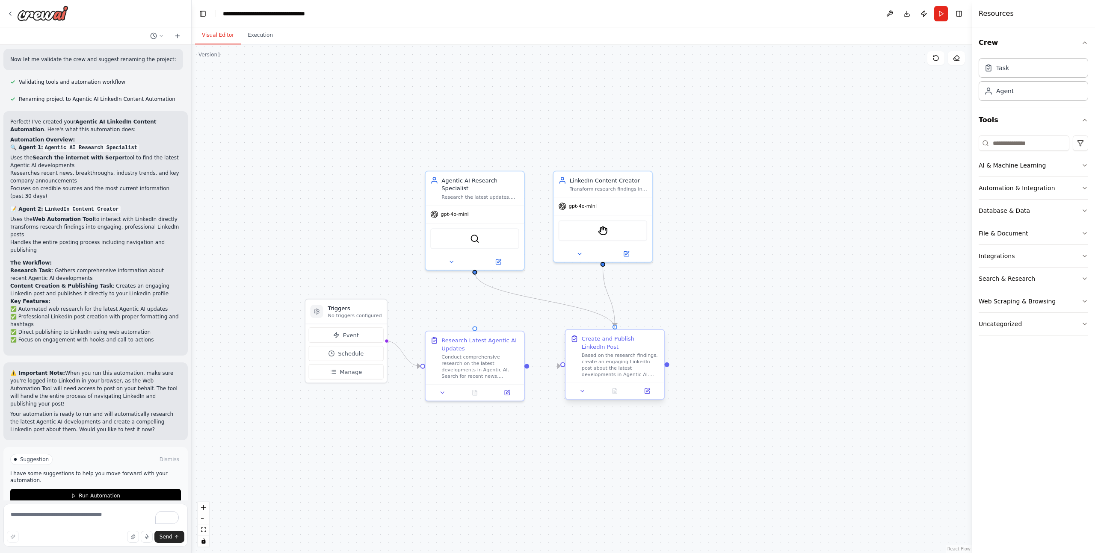
click at [612, 328] on div ".deletable-edge-delete-btn { width: 20px; height: 20px; border: 0px solid #ffff…" at bounding box center [630, 369] width 730 height 476
click at [677, 295] on div ".deletable-edge-delete-btn { width: 20px; height: 20px; border: 0px solid #ffff…" at bounding box center [582, 298] width 780 height 509
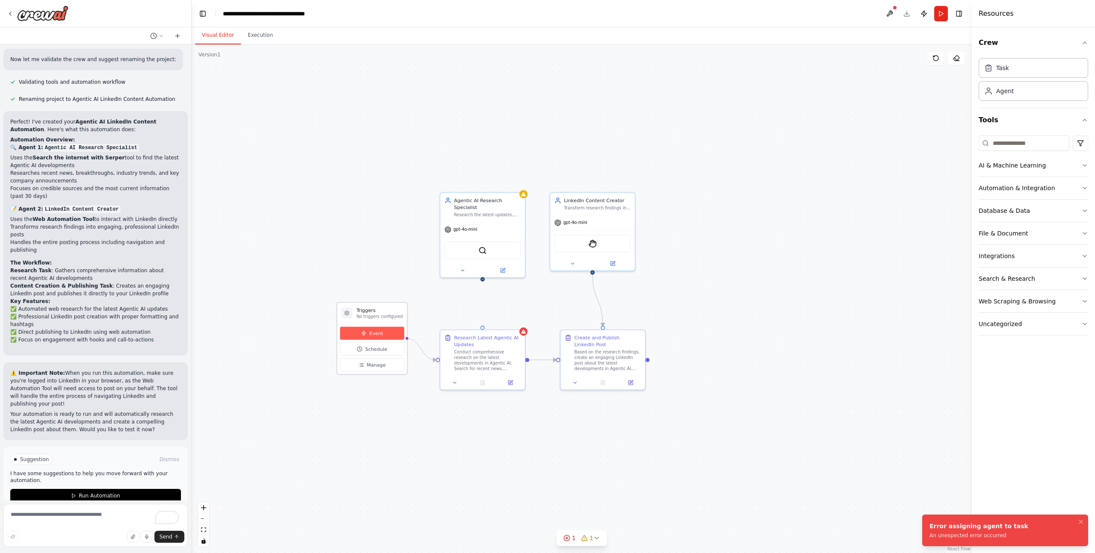
click at [369, 331] on span "Event" at bounding box center [376, 333] width 14 height 7
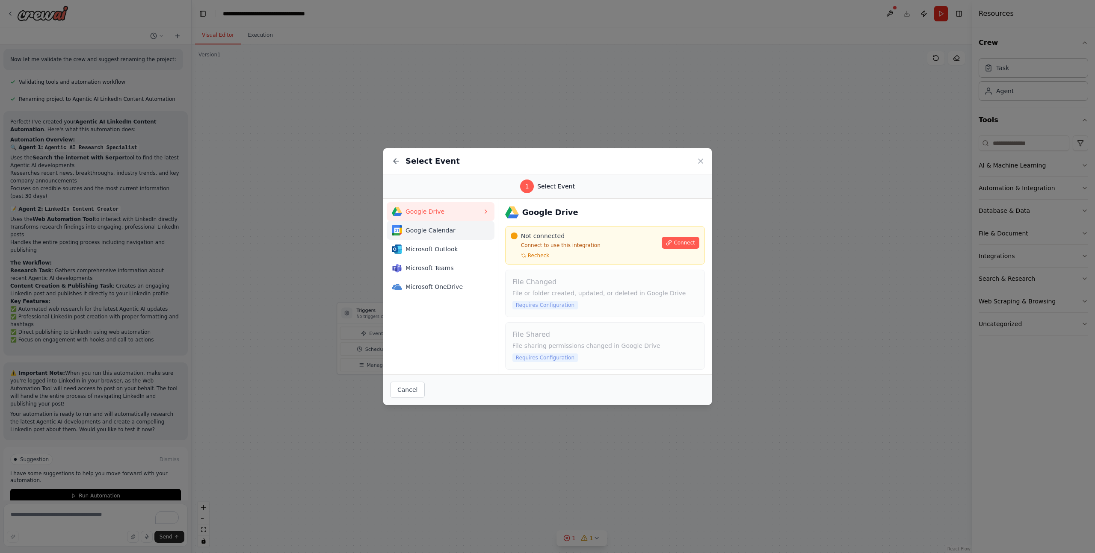
click at [472, 222] on button "Google Calendar" at bounding box center [441, 230] width 108 height 19
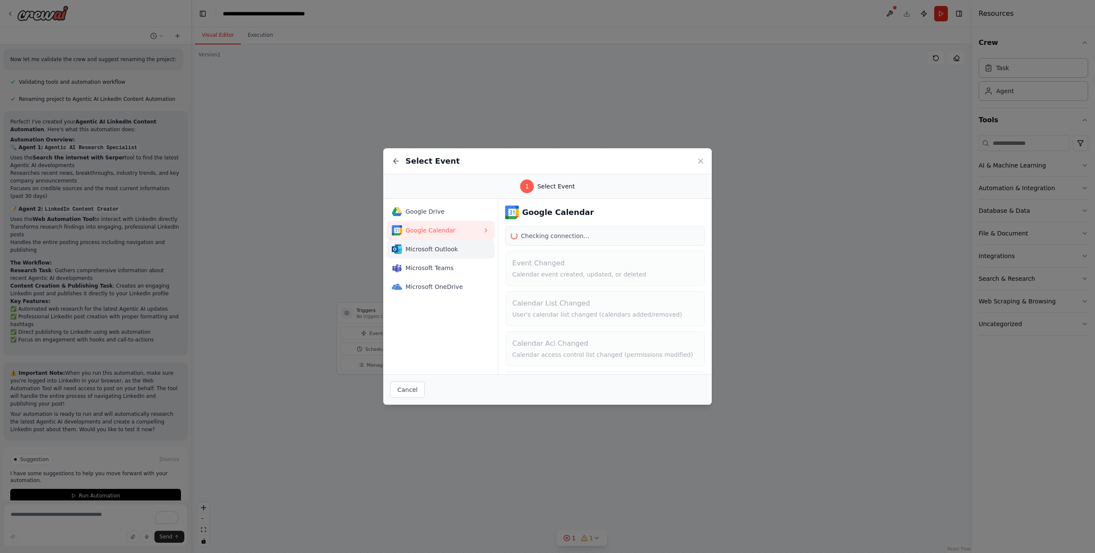
click at [455, 241] on button "Microsoft Outlook" at bounding box center [441, 249] width 108 height 19
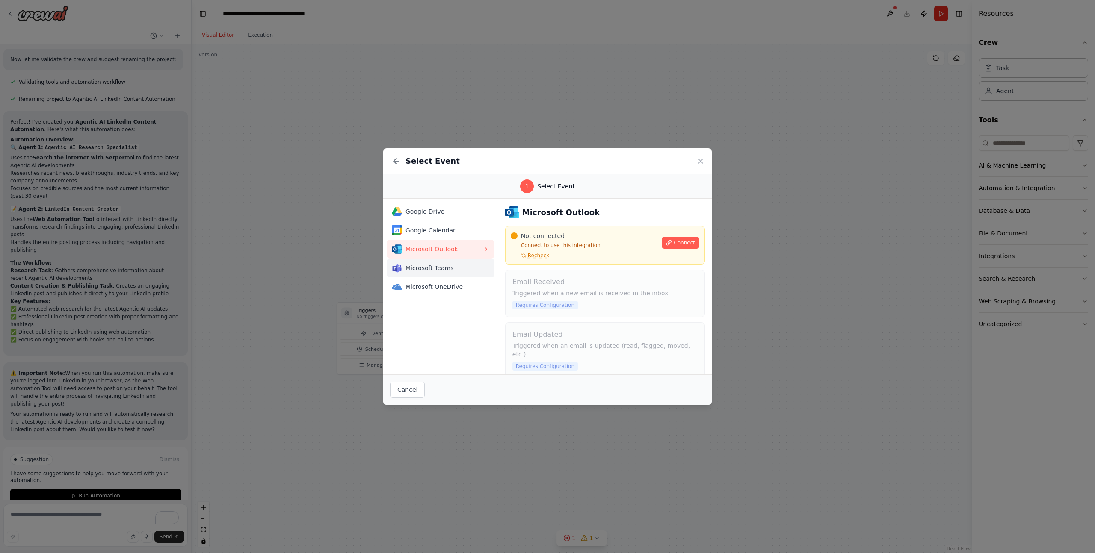
click at [455, 259] on button "Microsoft Teams" at bounding box center [441, 268] width 108 height 19
click at [453, 283] on span "Microsoft OneDrive" at bounding box center [443, 287] width 77 height 9
click at [699, 159] on icon at bounding box center [700, 161] width 4 height 4
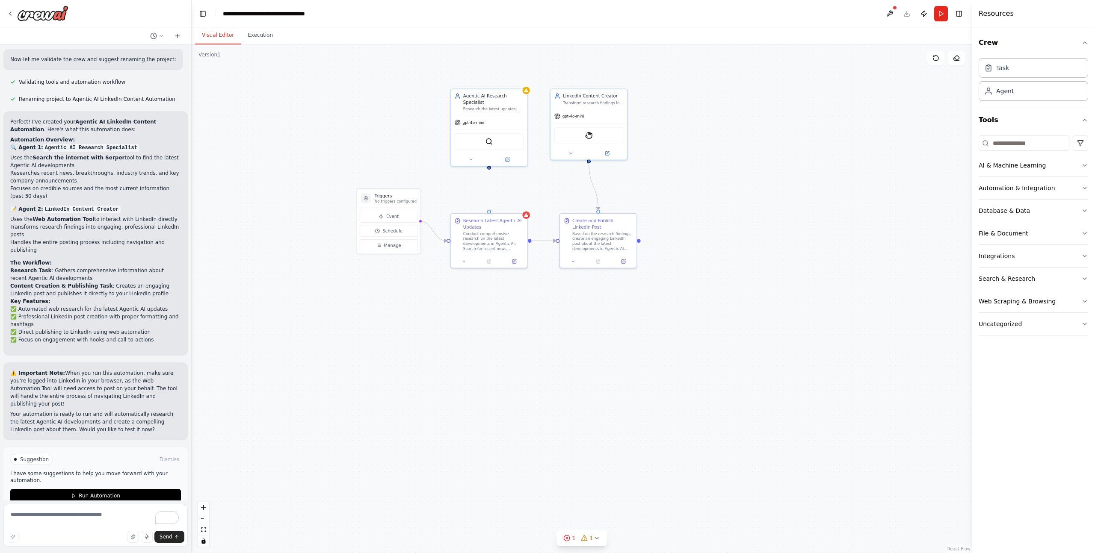
drag, startPoint x: 522, startPoint y: 427, endPoint x: 526, endPoint y: 303, distance: 124.5
click at [526, 303] on div ".deletable-edge-delete-btn { width: 20px; height: 20px; border: 0px solid #ffff…" at bounding box center [582, 298] width 780 height 509
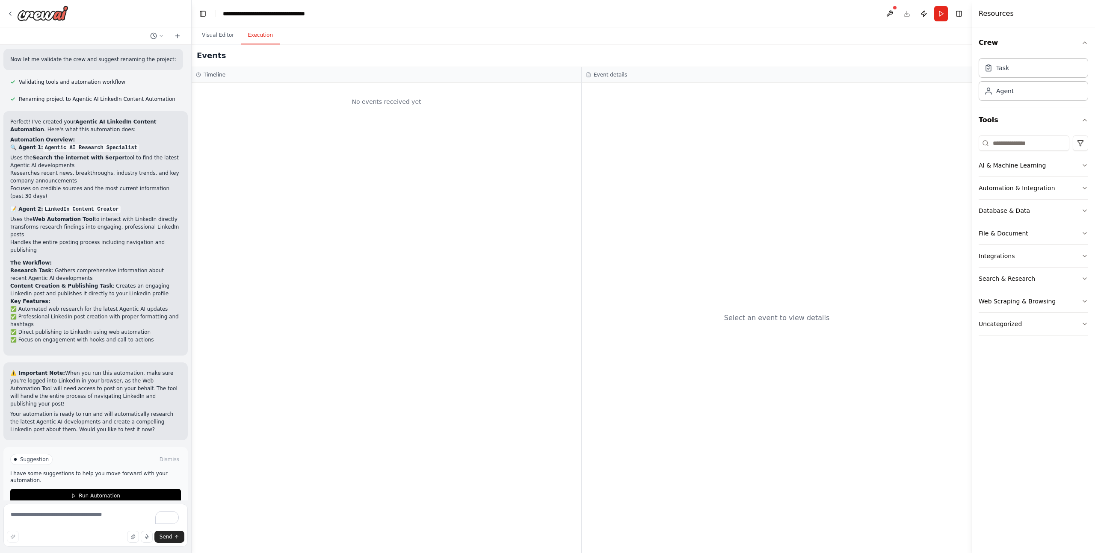
click at [269, 36] on button "Execution" at bounding box center [260, 36] width 39 height 18
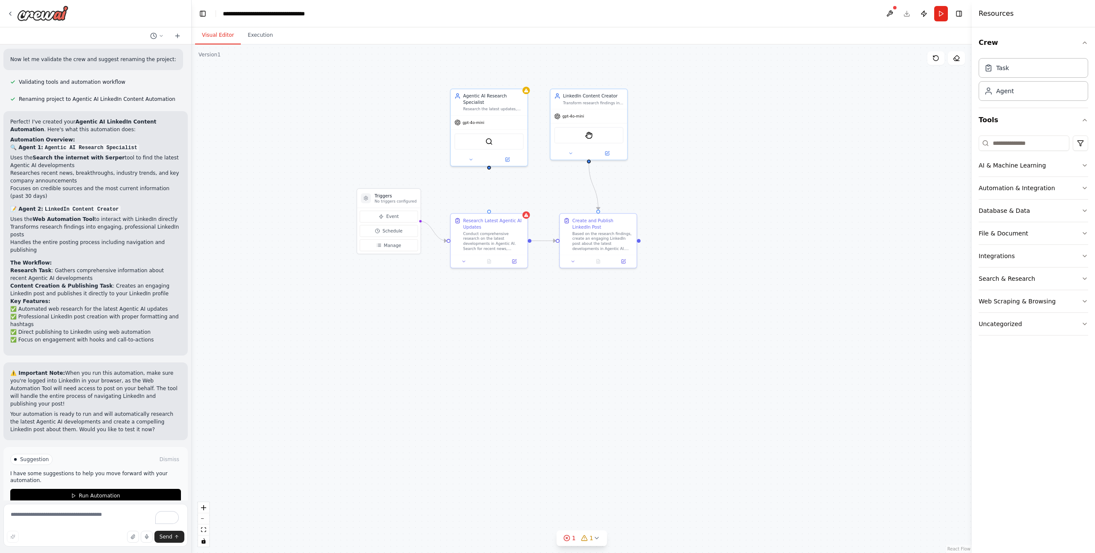
click at [222, 35] on button "Visual Editor" at bounding box center [218, 36] width 46 height 18
click at [9, 12] on icon at bounding box center [10, 13] width 7 height 7
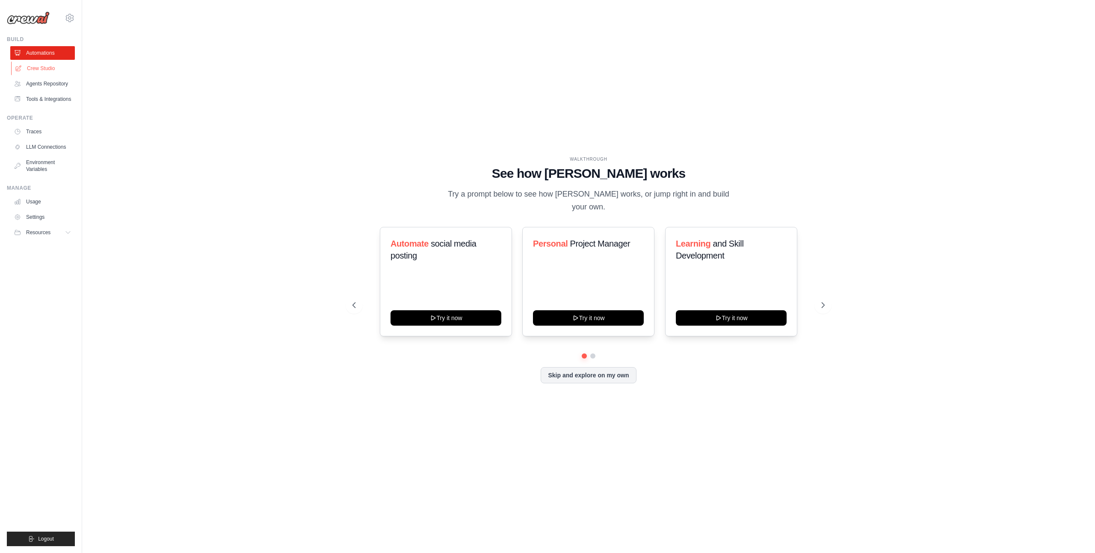
click at [34, 68] on link "Crew Studio" at bounding box center [43, 69] width 65 height 14
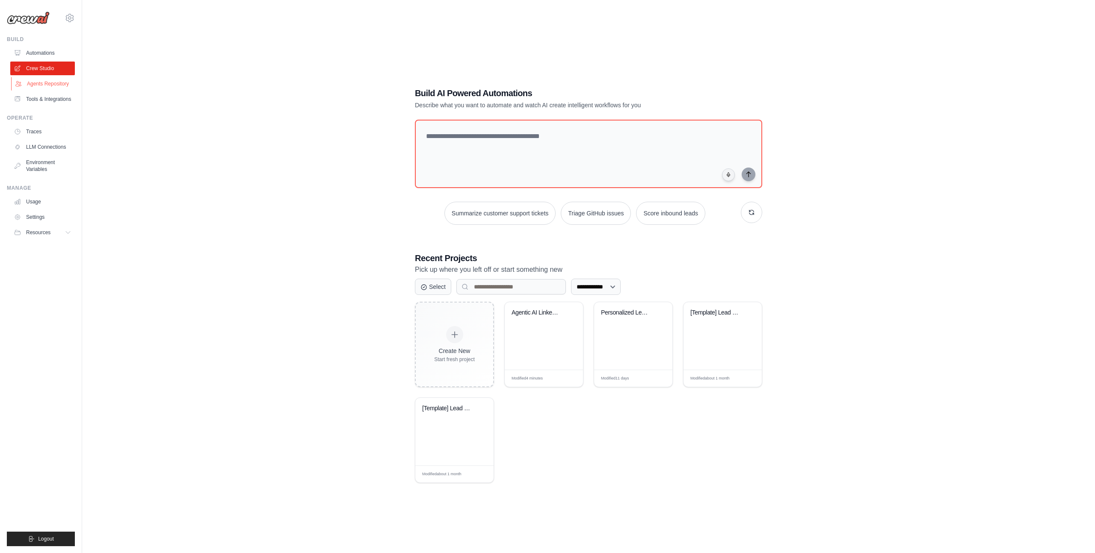
click at [62, 86] on link "Agents Repository" at bounding box center [43, 84] width 65 height 14
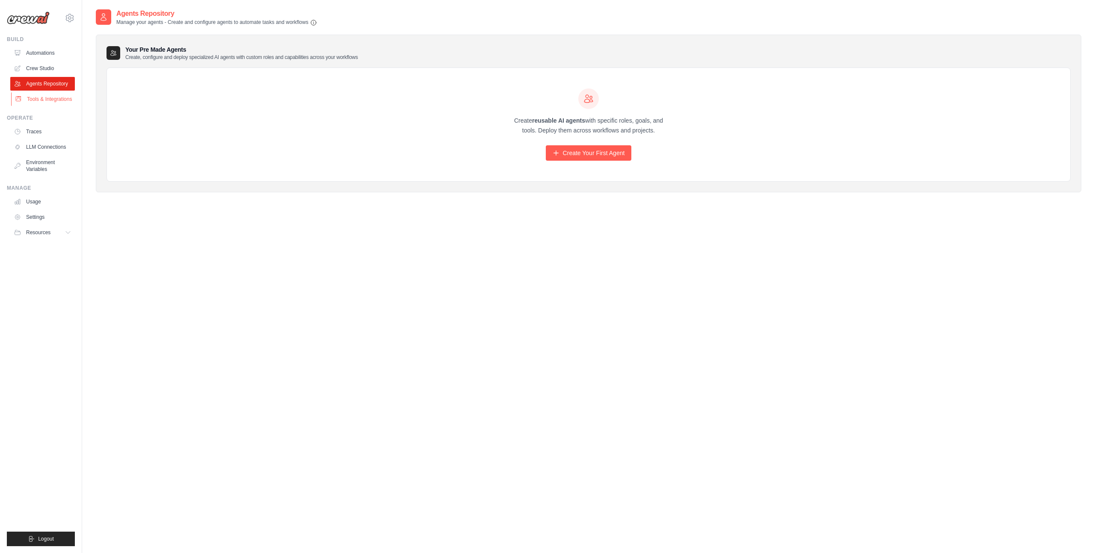
click at [43, 100] on link "Tools & Integrations" at bounding box center [43, 99] width 65 height 14
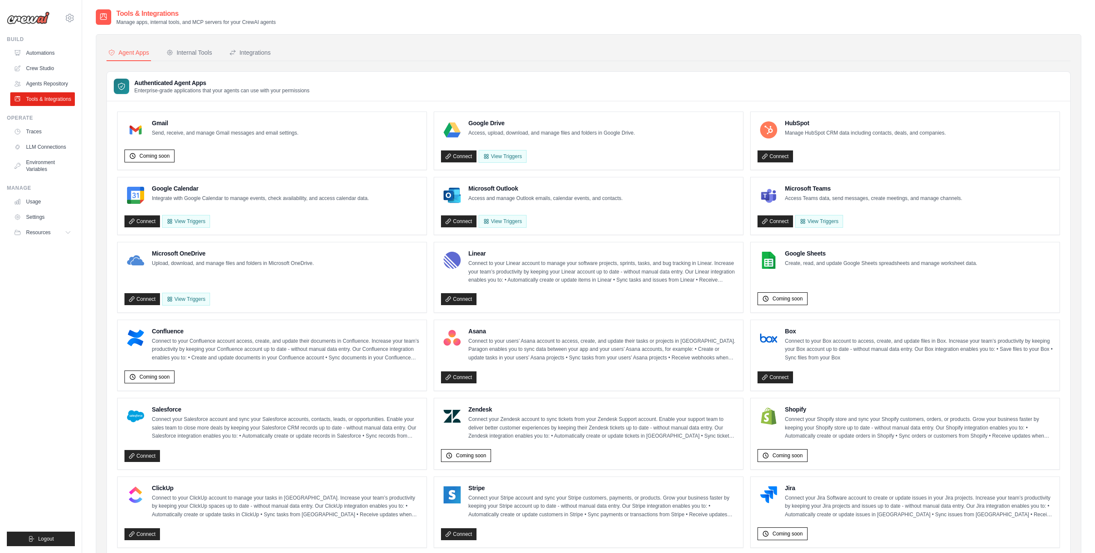
click at [268, 43] on div "Agent Apps Internal Tools Integrations Authenticated Agent Apps Enterprise-grad…" at bounding box center [588, 412] width 985 height 756
click at [263, 53] on div "Integrations" at bounding box center [249, 52] width 41 height 9
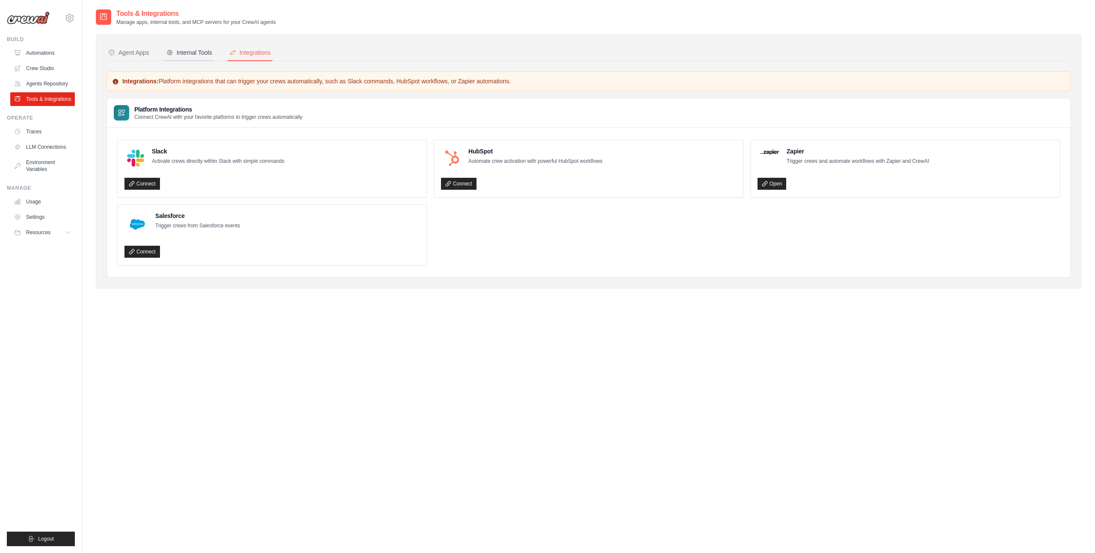
click at [200, 55] on div "Internal Tools" at bounding box center [189, 52] width 46 height 9
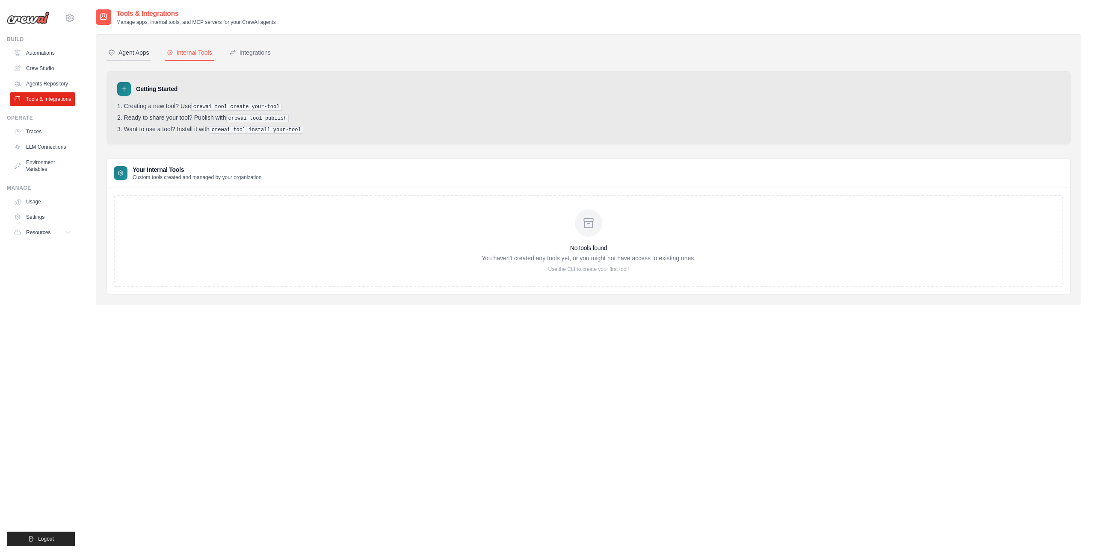
click at [132, 50] on div "Agent Apps" at bounding box center [128, 52] width 41 height 9
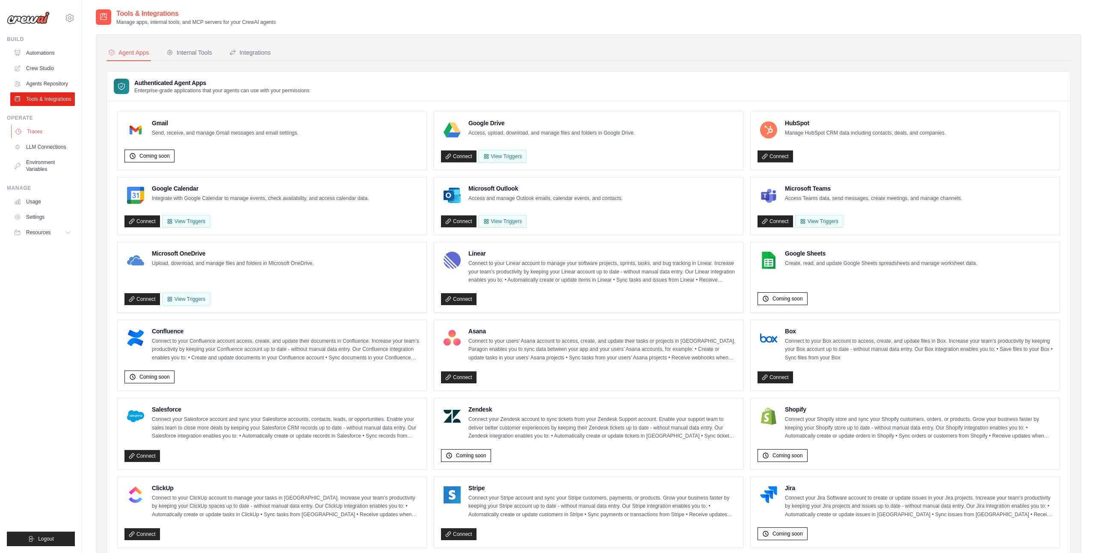
click at [38, 138] on link "Traces" at bounding box center [43, 132] width 65 height 14
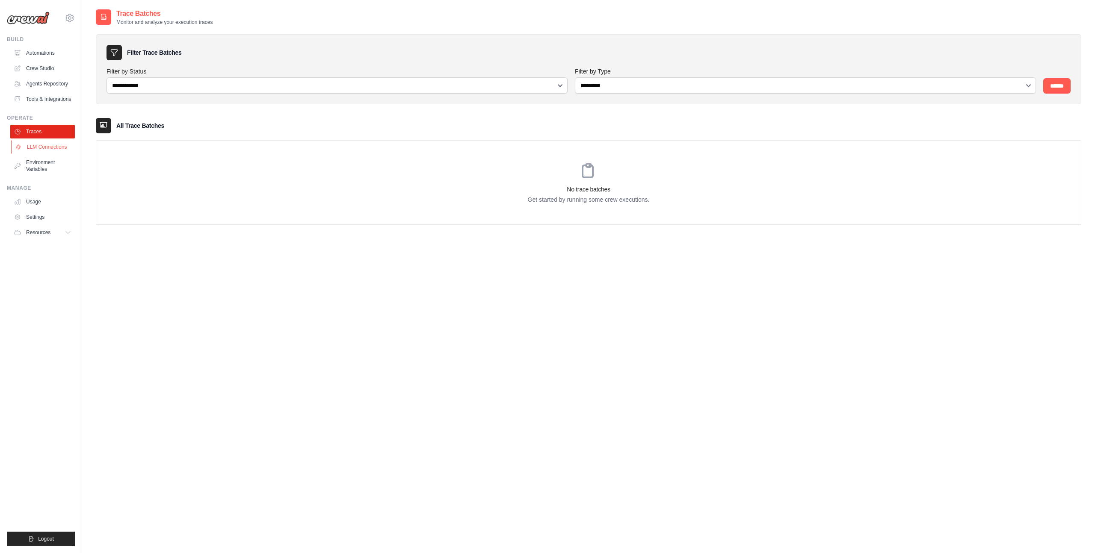
click at [62, 153] on link "LLM Connections" at bounding box center [43, 147] width 65 height 14
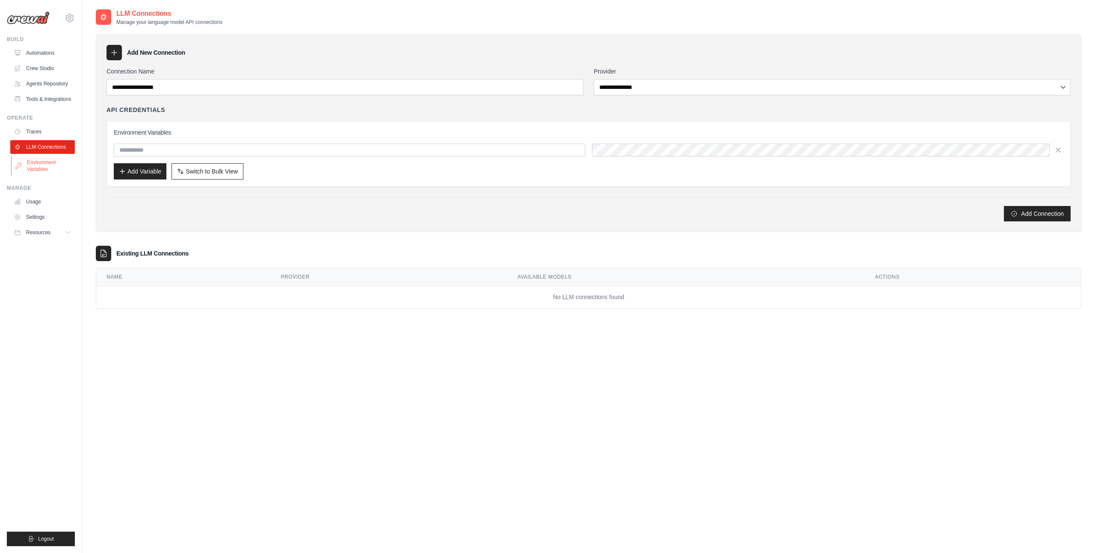
click at [33, 174] on link "Environment Variables" at bounding box center [43, 166] width 65 height 21
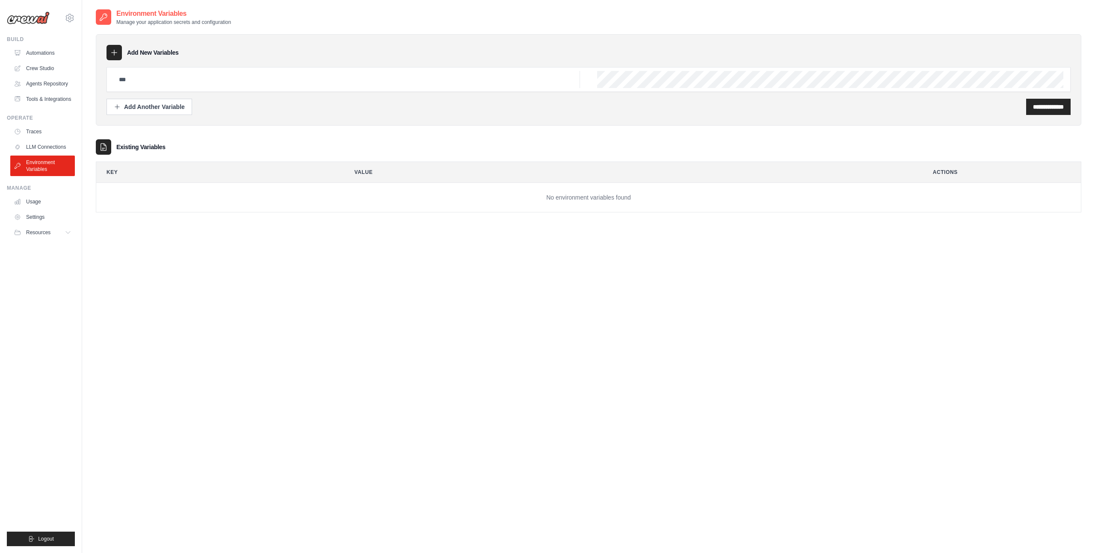
click at [304, 256] on div "**********" at bounding box center [588, 285] width 985 height 553
click at [33, 61] on ul "Automations Crew Studio Agents Repository Tools & Integrations" at bounding box center [42, 76] width 65 height 60
click at [43, 70] on link "Crew Studio" at bounding box center [43, 69] width 65 height 14
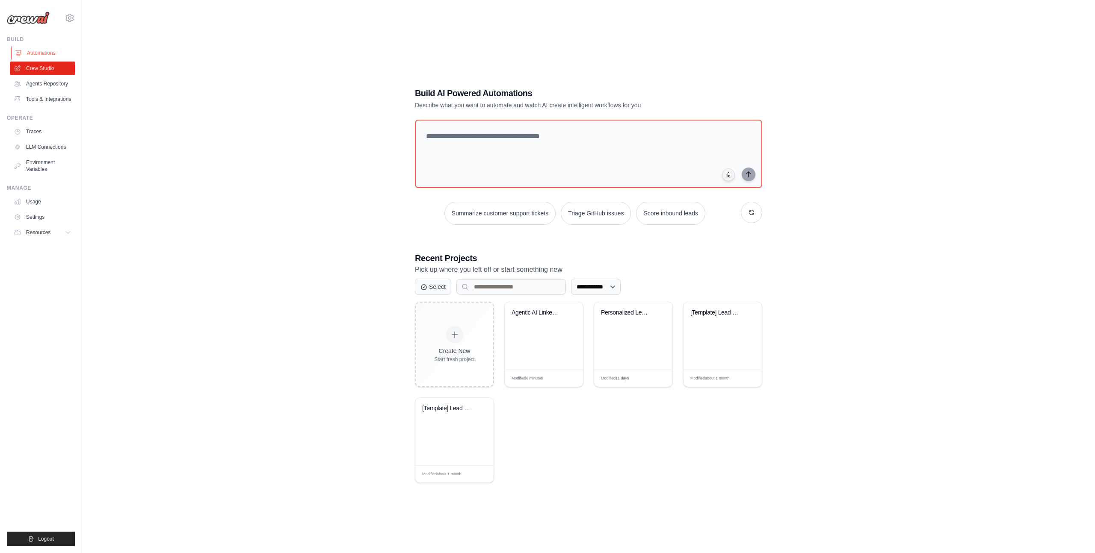
click at [47, 54] on link "Automations" at bounding box center [43, 53] width 65 height 14
